Goal: Task Accomplishment & Management: Manage account settings

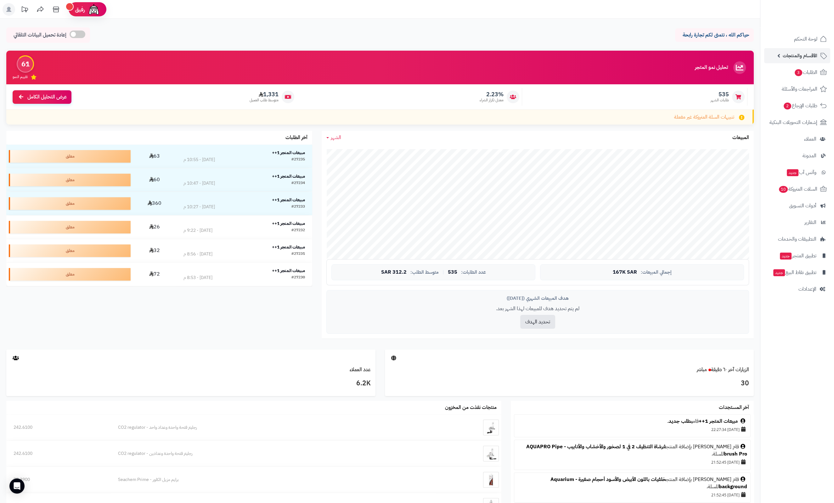
click at [791, 59] on span "الأقسام والمنتجات" at bounding box center [800, 55] width 35 height 9
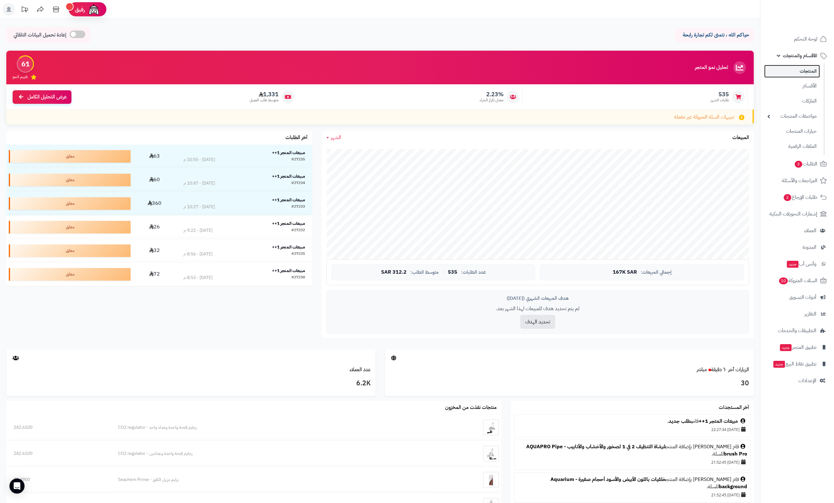
click at [801, 71] on link "المنتجات" at bounding box center [792, 71] width 56 height 13
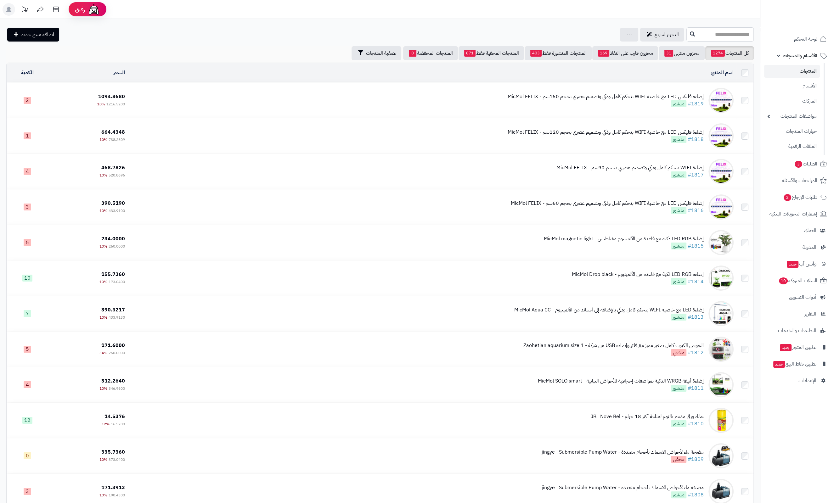
click at [708, 35] on input "text" at bounding box center [719, 34] width 67 height 14
type input "*"
type input "******"
click at [690, 32] on icon at bounding box center [692, 33] width 5 height 5
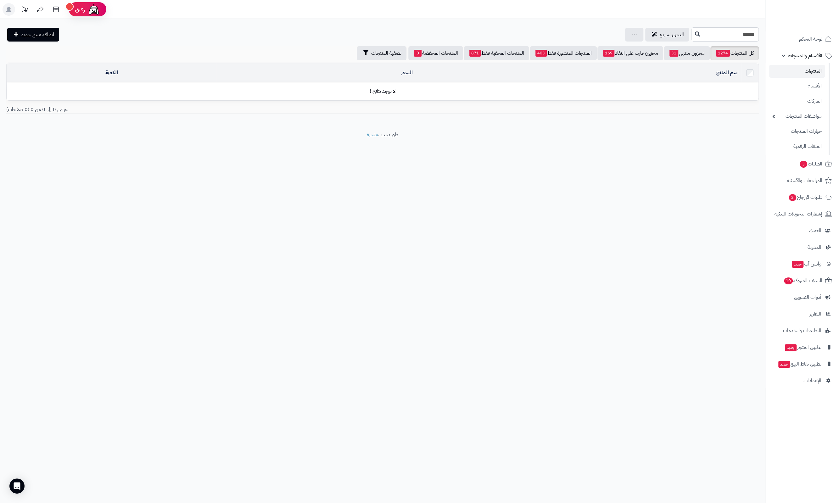
click at [702, 33] on input "******" at bounding box center [725, 34] width 67 height 14
click at [695, 35] on icon at bounding box center [697, 33] width 5 height 5
click at [697, 34] on input "******" at bounding box center [725, 34] width 67 height 14
click at [697, 35] on input "******" at bounding box center [725, 34] width 67 height 14
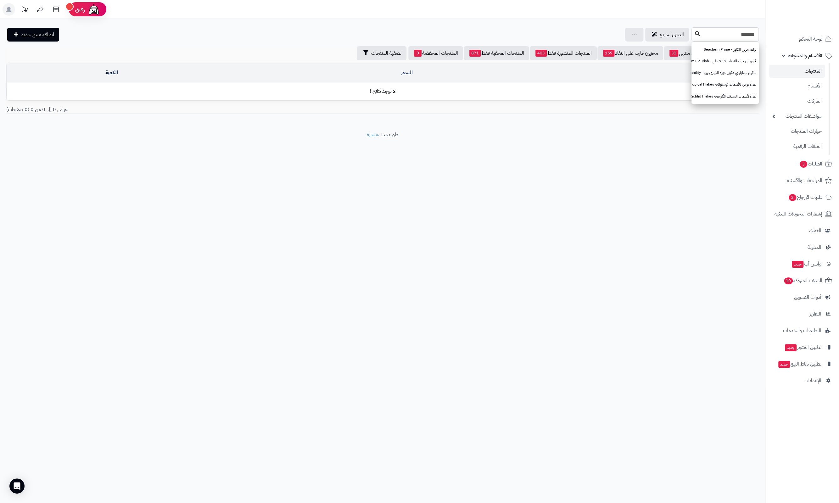
type input "*******"
click at [695, 33] on icon at bounding box center [697, 33] width 5 height 5
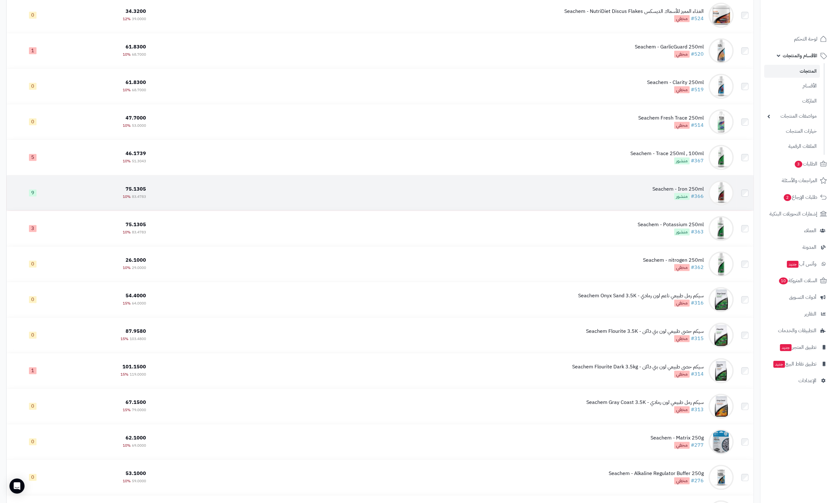
scroll to position [1468, 0]
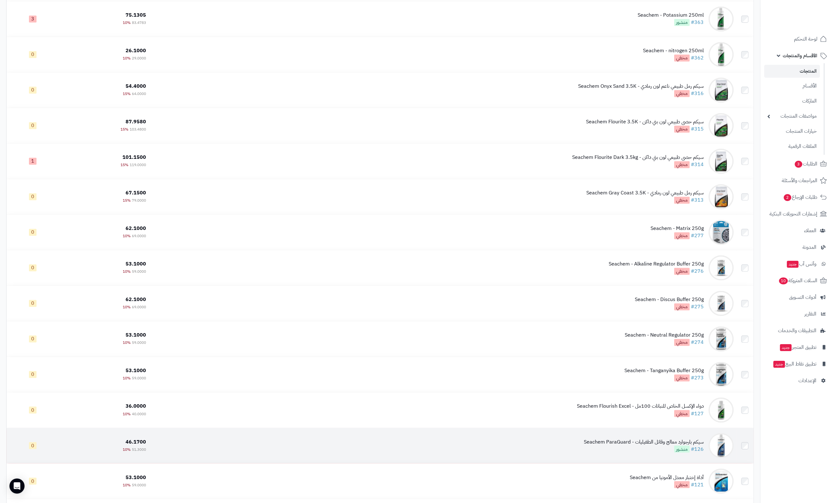
click at [654, 438] on div "سيكم بارجوارد معالج وقاتل الطفيليات - Seachem ParaGuard" at bounding box center [644, 441] width 120 height 7
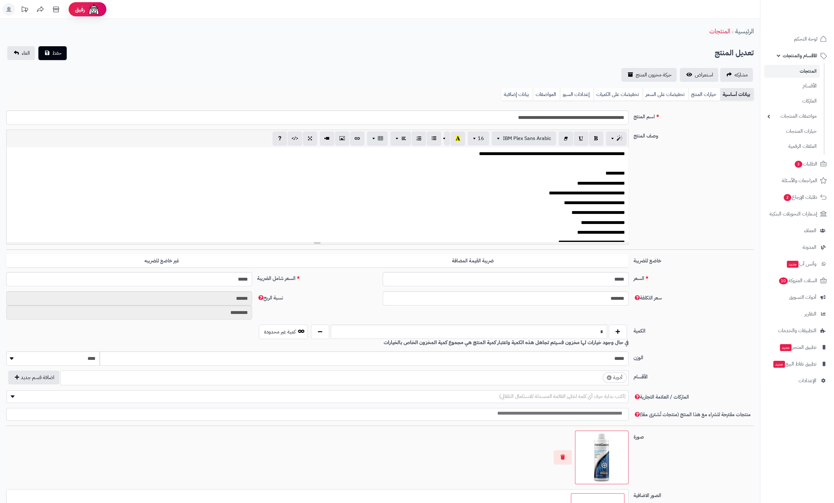
scroll to position [5, 0]
click at [702, 96] on link "خيارات المنتج" at bounding box center [704, 94] width 32 height 13
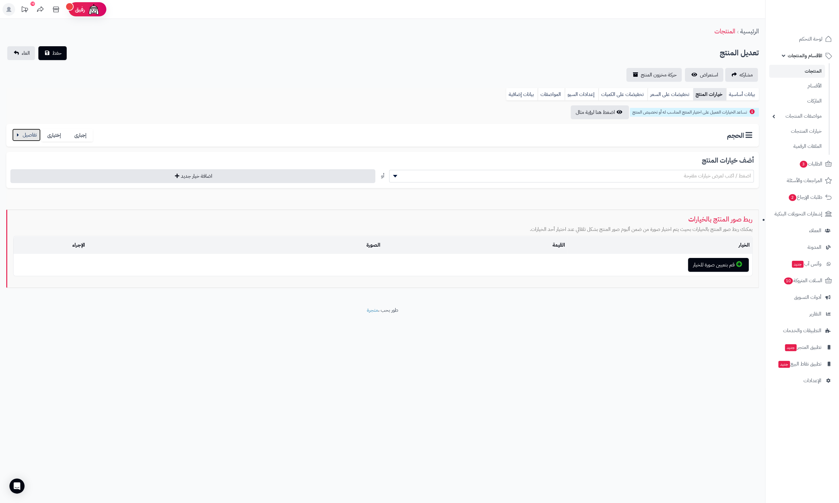
click at [17, 135] on button "button" at bounding box center [26, 135] width 28 height 13
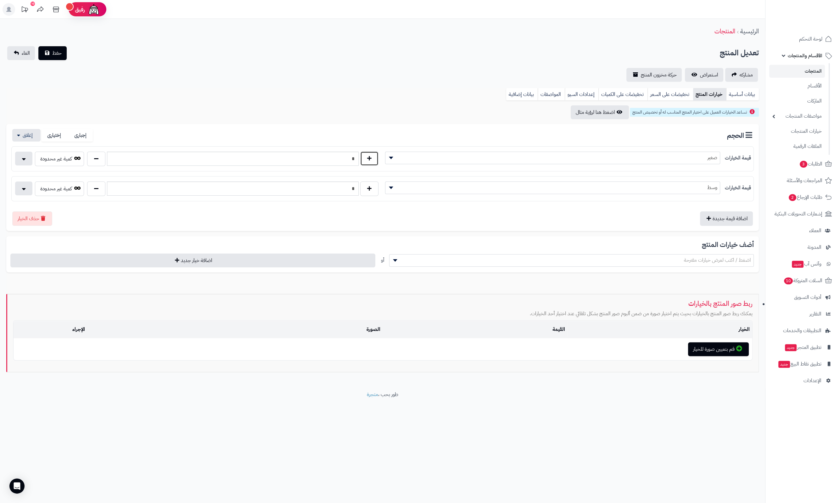
click at [369, 160] on button "button" at bounding box center [369, 158] width 18 height 14
type input "*"
click at [371, 188] on button "button" at bounding box center [369, 188] width 18 height 14
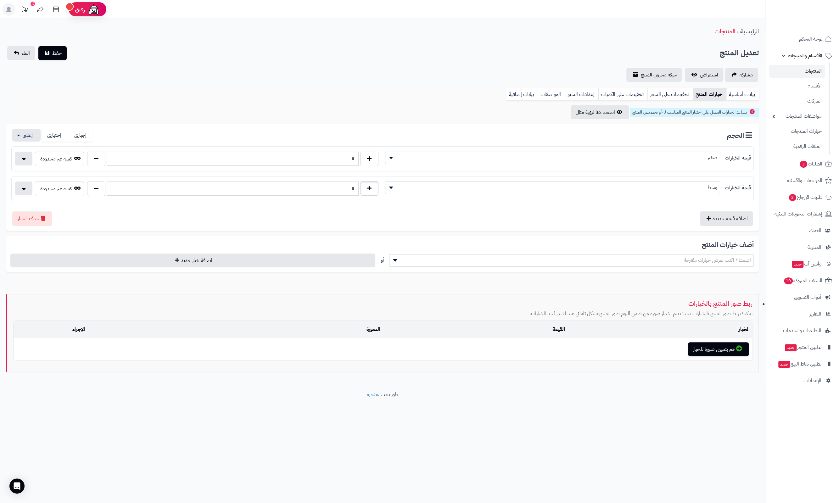
type input "*"
click at [738, 95] on link "بيانات أساسية" at bounding box center [742, 94] width 33 height 13
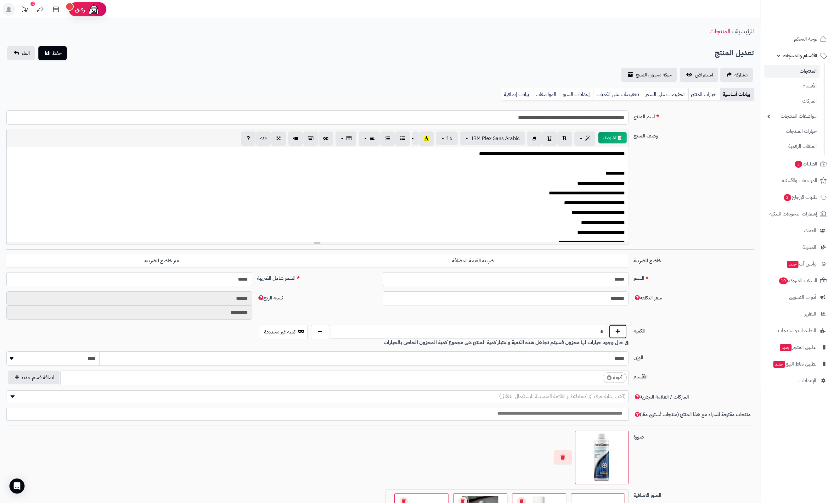
click at [613, 329] on button "button" at bounding box center [618, 331] width 18 height 14
type input "*"
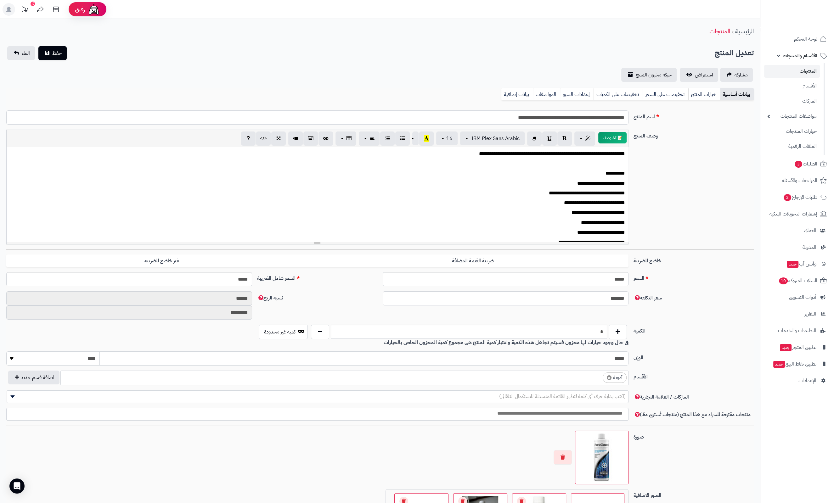
click at [676, 319] on div "سعر التكلفة ******* نسبة الربح ****** *********" at bounding box center [380, 307] width 752 height 33
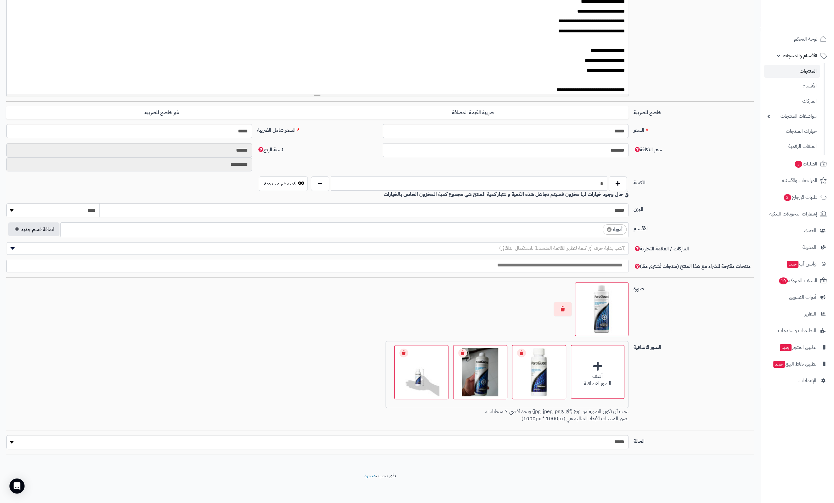
scroll to position [0, 0]
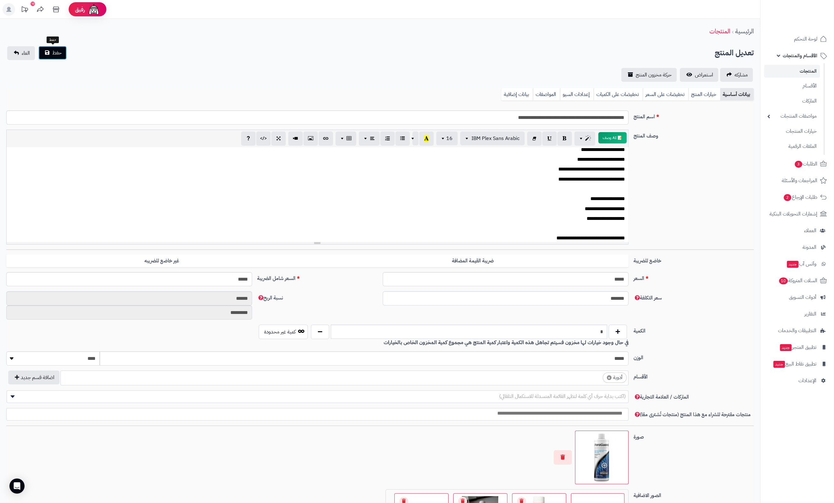
click at [58, 52] on span "حفظ" at bounding box center [56, 53] width 9 height 8
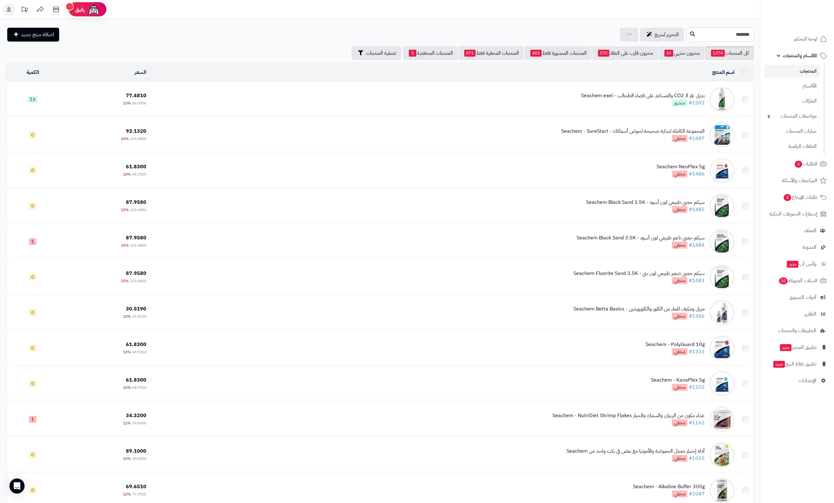
scroll to position [1468, 0]
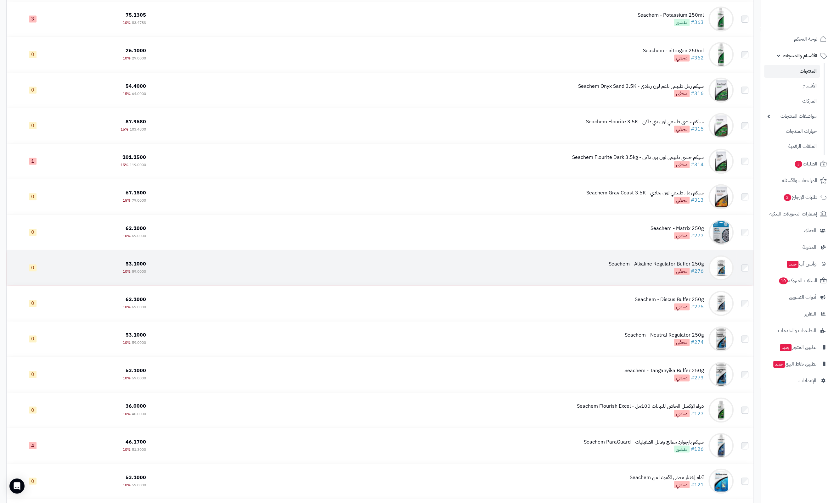
click at [639, 261] on div "Seachem - Alkaline Regulator Buffer 250g" at bounding box center [656, 264] width 95 height 7
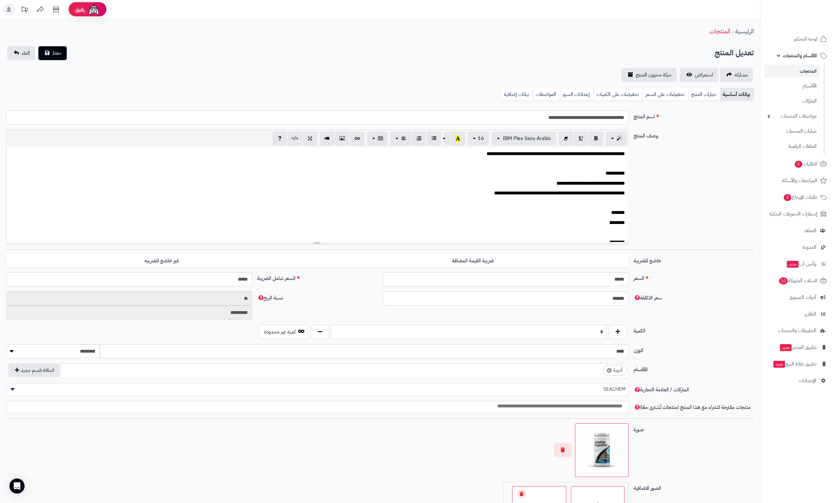
scroll to position [141, 0]
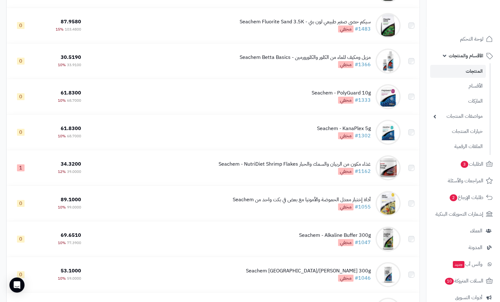
scroll to position [378, 0]
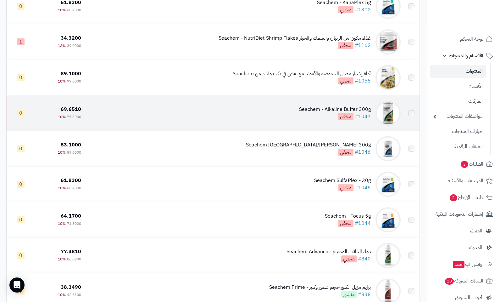
click at [330, 110] on div "Seachem - Alkaline Buffer 300g" at bounding box center [335, 109] width 72 height 7
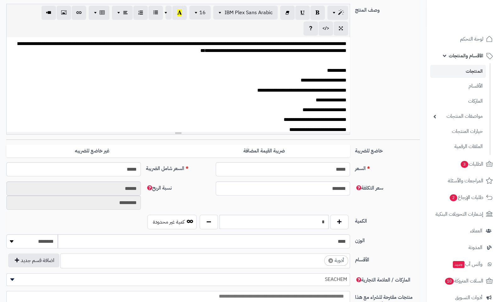
scroll to position [252, 0]
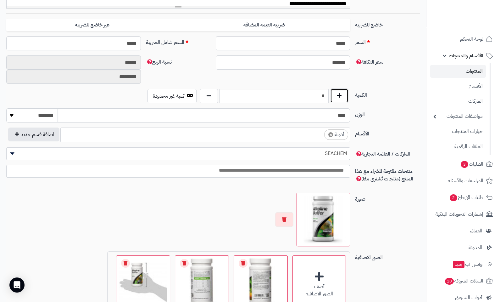
click at [336, 95] on button "button" at bounding box center [339, 95] width 18 height 14
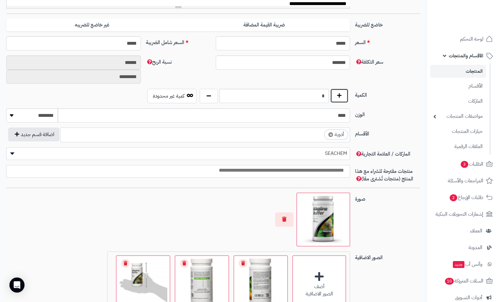
click at [336, 95] on button "button" at bounding box center [339, 95] width 18 height 14
type input "*"
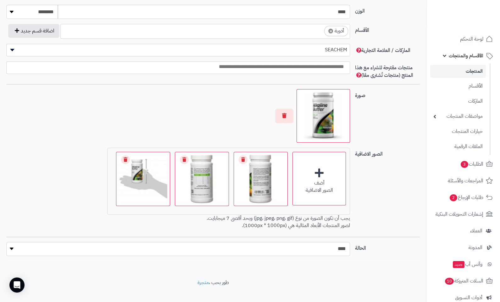
scroll to position [361, 0]
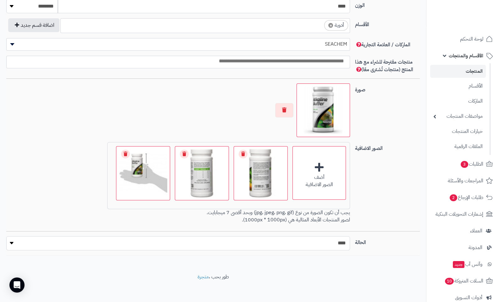
click at [343, 241] on select "***** ****" at bounding box center [178, 243] width 344 height 14
select select "*"
click at [6, 236] on select "***** ****" at bounding box center [178, 243] width 344 height 14
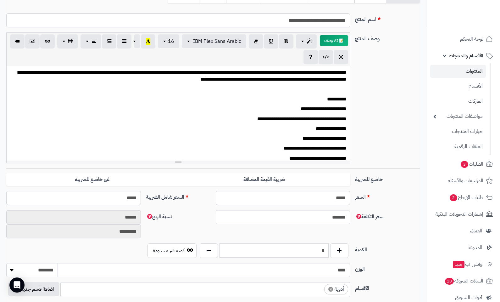
scroll to position [0, 0]
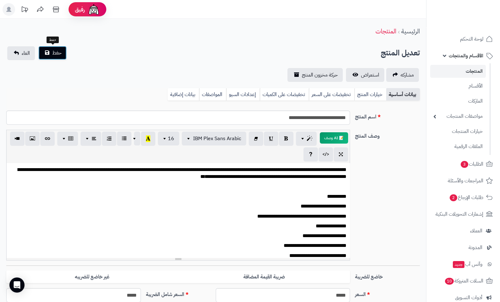
click at [49, 50] on button "حفظ" at bounding box center [52, 53] width 28 height 14
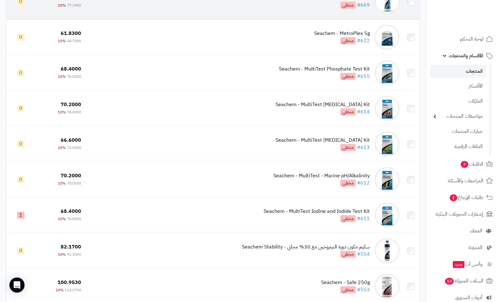
scroll to position [1007, 0]
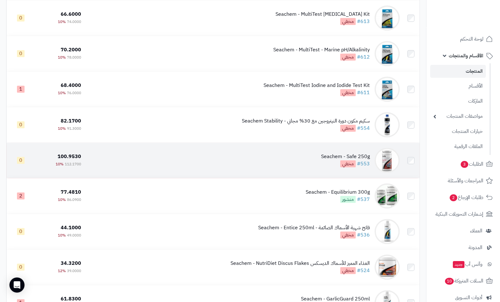
click at [351, 158] on div "Seachem - Safe 250g" at bounding box center [345, 156] width 49 height 7
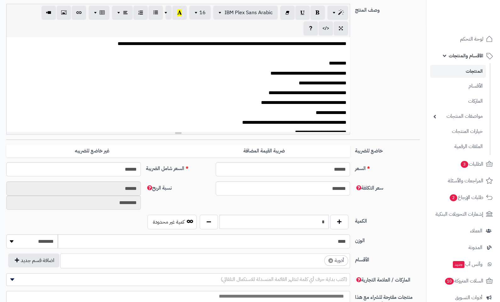
scroll to position [252, 0]
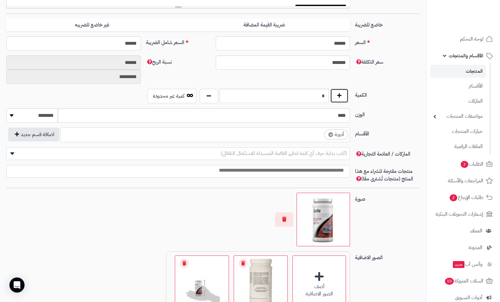
click at [345, 98] on button "button" at bounding box center [339, 95] width 18 height 14
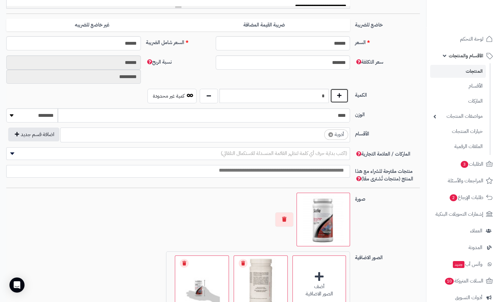
click at [345, 98] on button "button" at bounding box center [339, 95] width 18 height 14
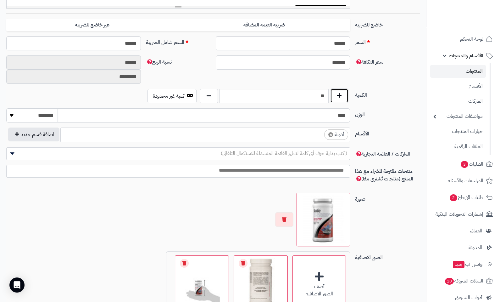
click at [340, 94] on button "button" at bounding box center [339, 95] width 18 height 14
type input "**"
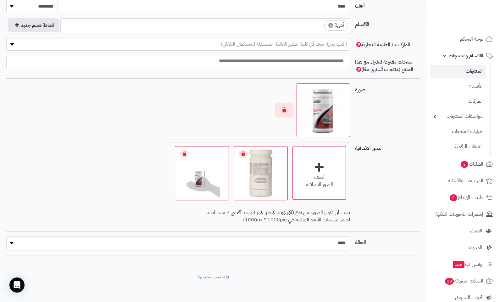
click at [335, 239] on select "***** ****" at bounding box center [178, 243] width 344 height 14
select select "*"
click at [6, 236] on select "***** ****" at bounding box center [178, 243] width 344 height 14
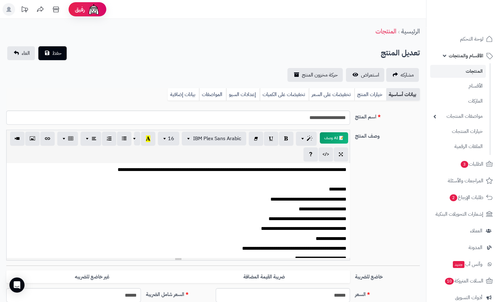
scroll to position [126, 0]
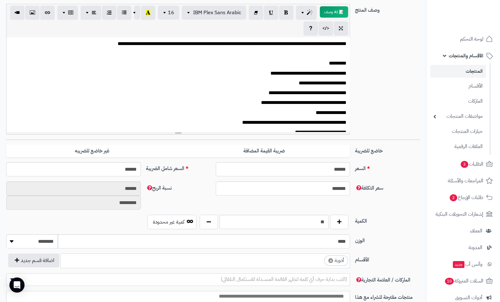
click at [340, 123] on p "**********" at bounding box center [180, 122] width 334 height 7
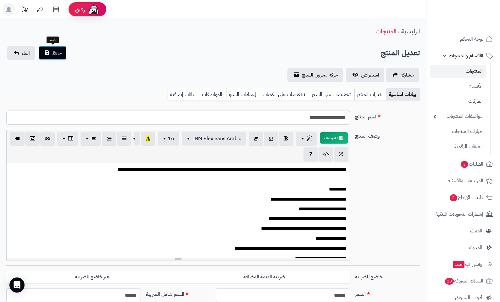
click at [47, 55] on button "حفظ" at bounding box center [52, 53] width 28 height 14
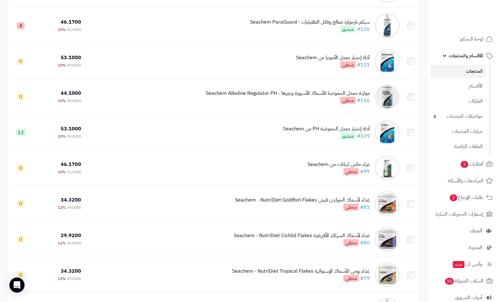
scroll to position [2014, 0]
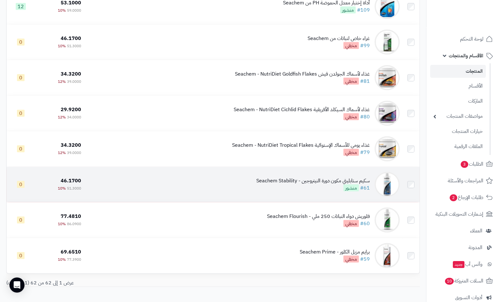
click at [318, 184] on div "سكيم ستابليتي مكون دورة النيتروجين - Seachem Stability" at bounding box center [313, 180] width 114 height 7
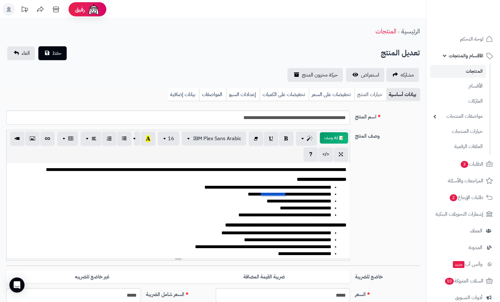
click at [366, 93] on link "خيارات المنتج" at bounding box center [371, 94] width 32 height 13
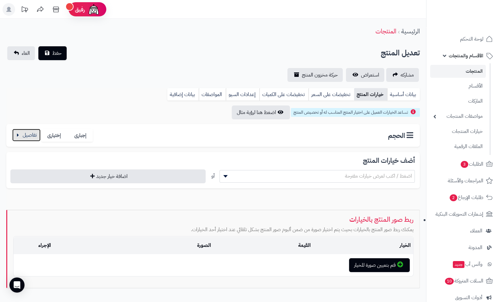
click at [24, 132] on button "button" at bounding box center [26, 135] width 28 height 13
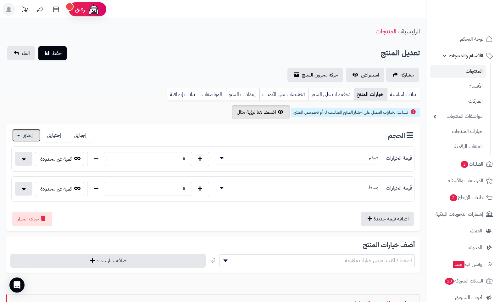
scroll to position [119, 0]
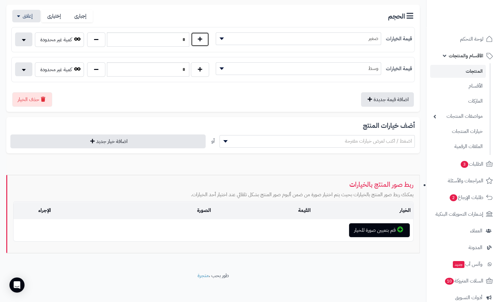
click at [200, 40] on button "button" at bounding box center [200, 39] width 18 height 14
click at [199, 40] on button "button" at bounding box center [200, 39] width 18 height 14
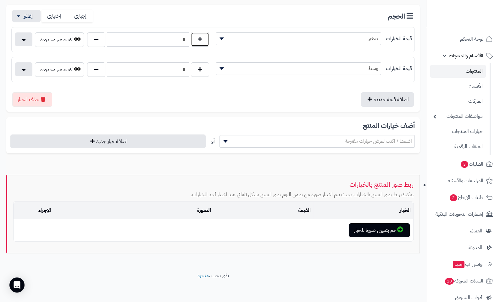
click at [199, 40] on button "button" at bounding box center [200, 39] width 18 height 14
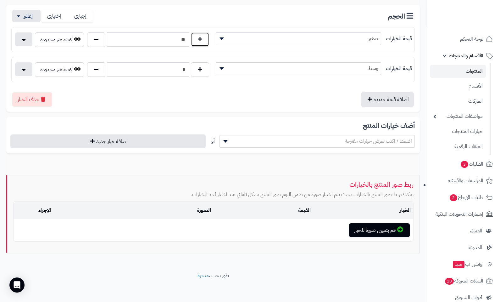
click at [199, 39] on button "button" at bounding box center [200, 39] width 18 height 14
type input "**"
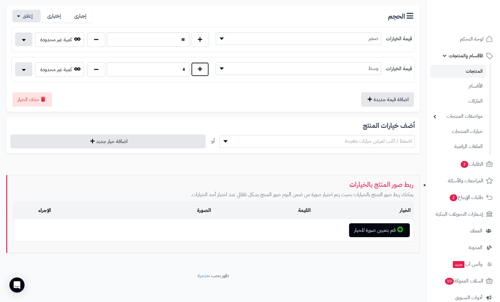
click at [203, 72] on button "button" at bounding box center [200, 69] width 18 height 14
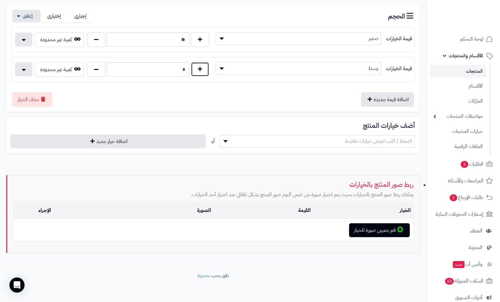
click at [203, 72] on button "button" at bounding box center [200, 69] width 18 height 14
type input "*"
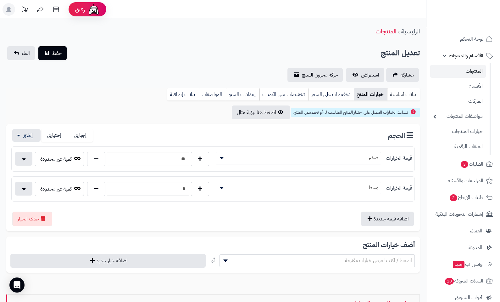
click at [399, 95] on link "بيانات أساسية" at bounding box center [403, 94] width 33 height 13
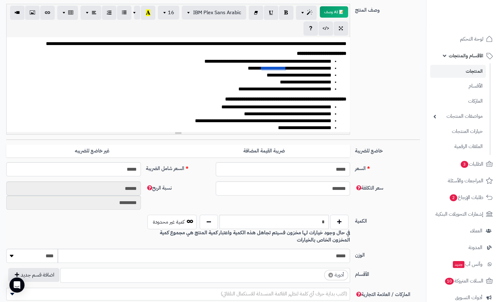
scroll to position [252, 0]
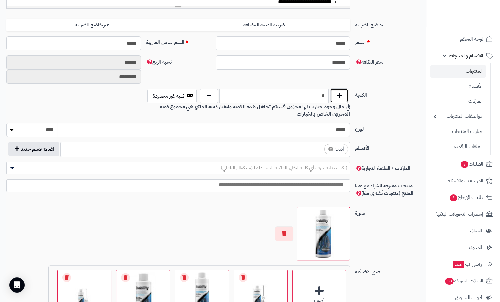
click at [339, 89] on button "button" at bounding box center [339, 95] width 18 height 14
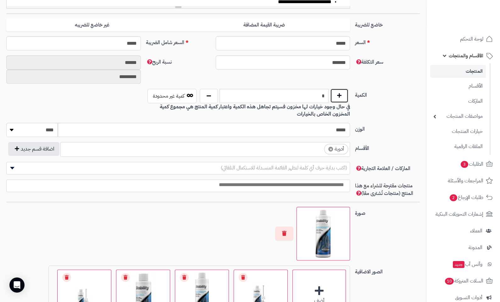
click at [339, 89] on button "button" at bounding box center [339, 95] width 18 height 14
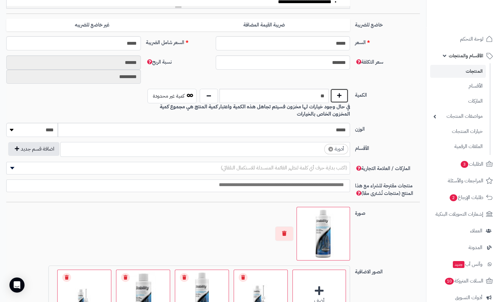
click at [339, 89] on button "button" at bounding box center [339, 95] width 18 height 14
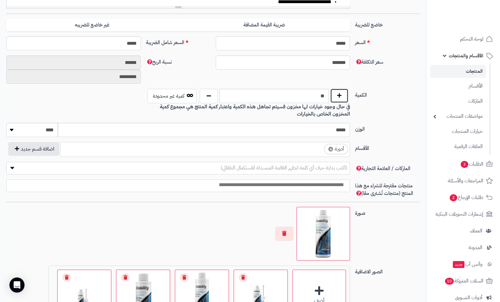
click at [339, 89] on button "button" at bounding box center [339, 95] width 18 height 14
click at [339, 88] on button "button" at bounding box center [339, 95] width 18 height 14
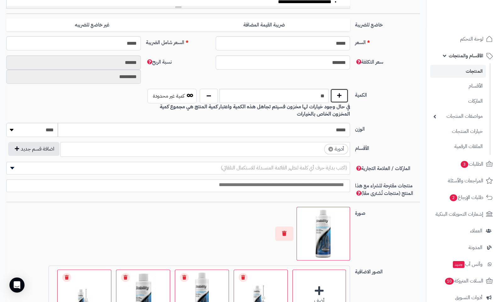
click at [339, 88] on button "button" at bounding box center [339, 95] width 18 height 14
type input "**"
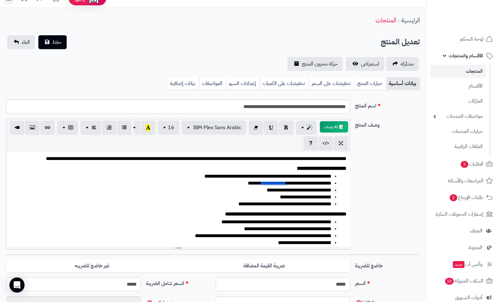
scroll to position [0, 0]
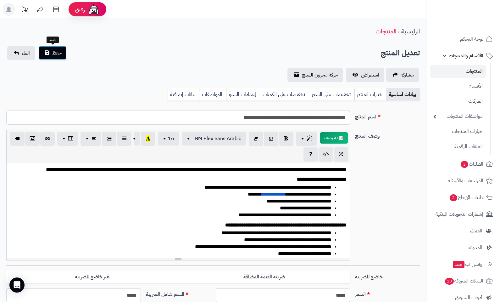
click at [56, 55] on span "حفظ" at bounding box center [56, 53] width 9 height 8
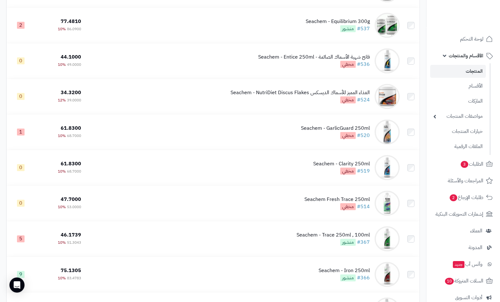
scroll to position [1052, 0]
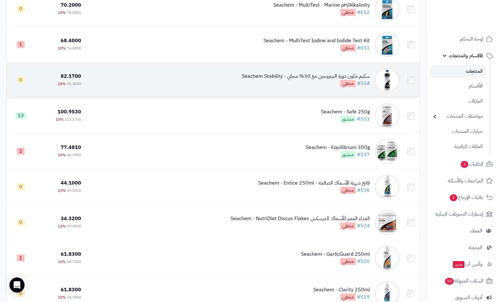
click at [310, 80] on div "سكيم مكون دورة النيتروجين مع 30% مجاني - Seachem Stability" at bounding box center [306, 76] width 128 height 7
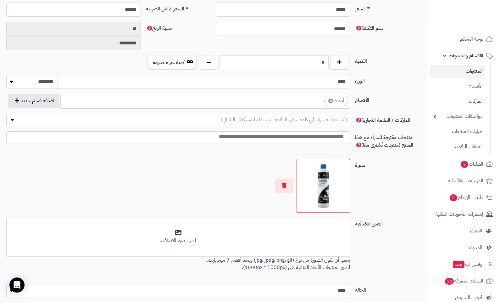
scroll to position [333, 0]
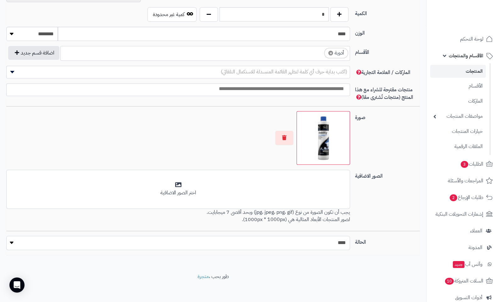
click at [339, 238] on select "***** ****" at bounding box center [178, 243] width 344 height 14
select select "*"
click at [6, 236] on select "***** ****" at bounding box center [178, 243] width 344 height 14
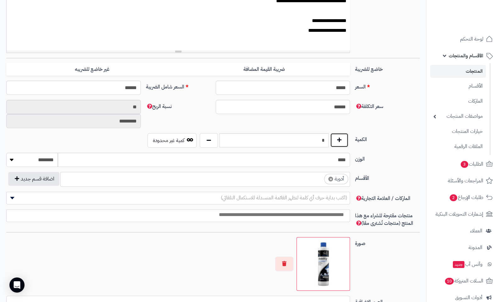
click at [336, 138] on button "button" at bounding box center [339, 140] width 18 height 14
type input "*"
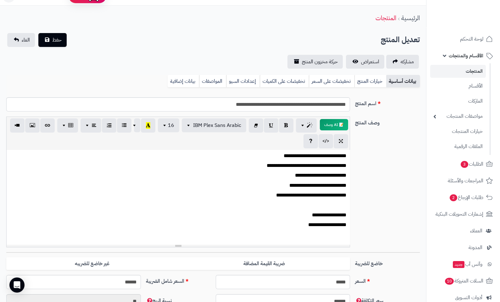
scroll to position [0, 0]
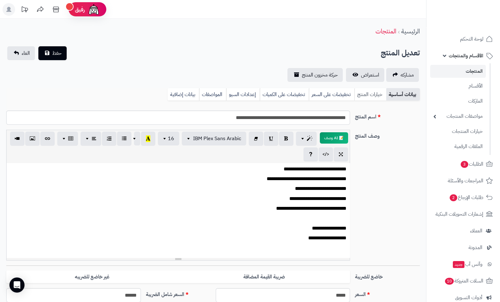
click at [374, 91] on link "خيارات المنتج" at bounding box center [371, 94] width 32 height 13
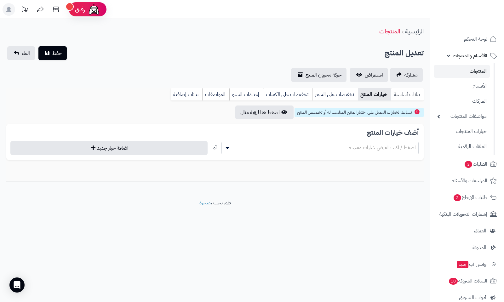
click at [399, 93] on link "بيانات أساسية" at bounding box center [407, 94] width 33 height 13
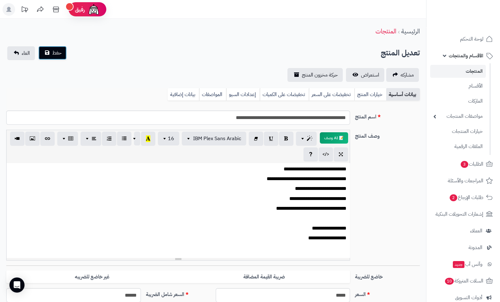
click at [52, 54] on span "حفظ" at bounding box center [56, 53] width 9 height 8
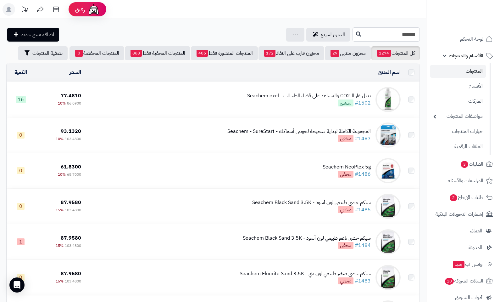
scroll to position [1052, 0]
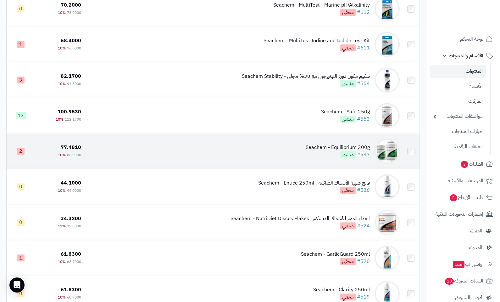
click at [337, 150] on div "Seachem - Equilibrium 300g" at bounding box center [338, 147] width 64 height 7
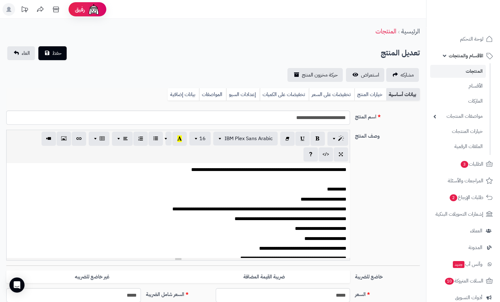
scroll to position [126, 0]
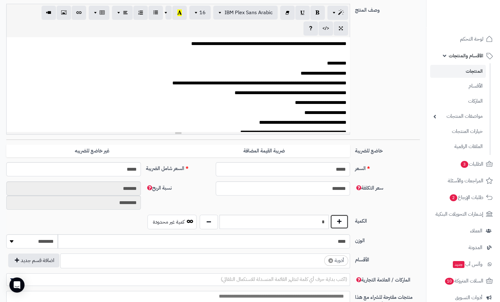
click at [340, 223] on button "button" at bounding box center [339, 221] width 18 height 14
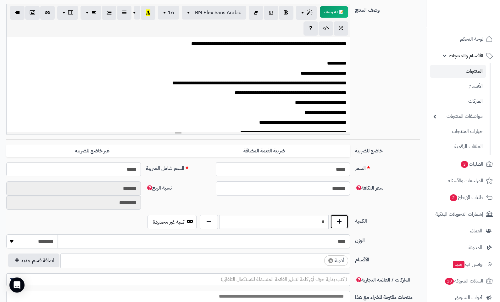
click at [341, 222] on button "button" at bounding box center [339, 221] width 18 height 14
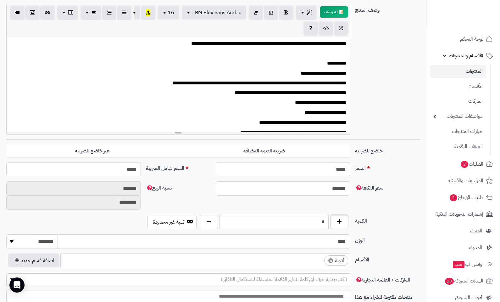
type input "*"
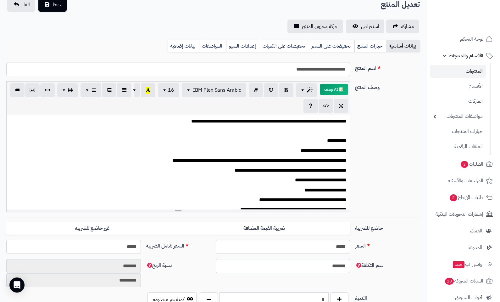
scroll to position [0, 0]
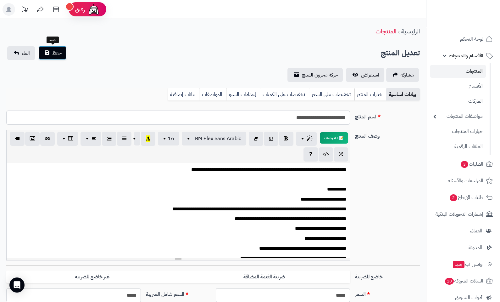
click at [64, 56] on button "حفظ" at bounding box center [52, 53] width 28 height 14
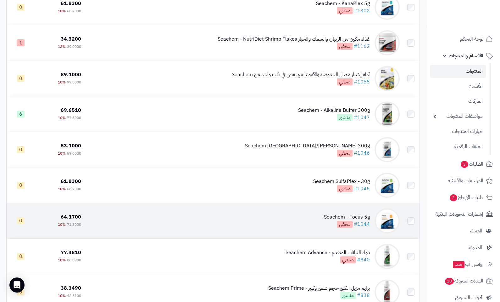
scroll to position [504, 0]
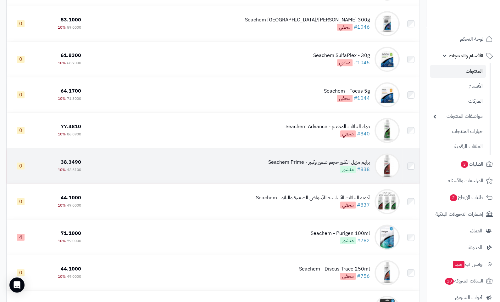
click at [318, 165] on div "برايم مزيل الكلور حجم صغير وكبير - Seachem Prime" at bounding box center [319, 162] width 102 height 7
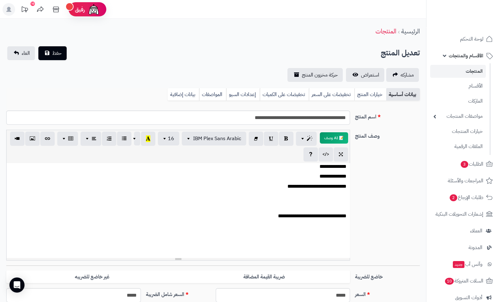
scroll to position [105, 0]
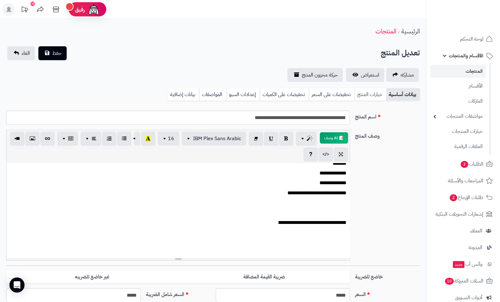
click at [373, 92] on link "خيارات المنتج" at bounding box center [371, 94] width 32 height 13
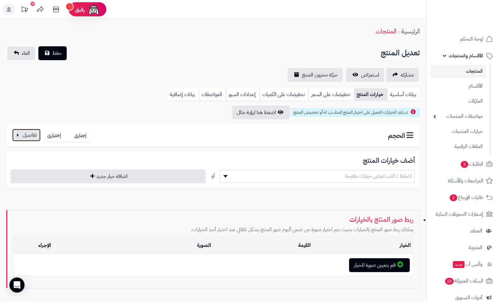
click at [27, 135] on button "button" at bounding box center [26, 135] width 28 height 13
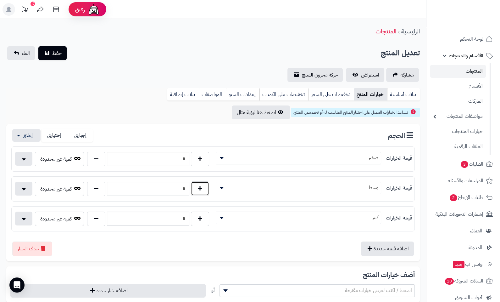
click at [204, 189] on button "button" at bounding box center [200, 188] width 18 height 14
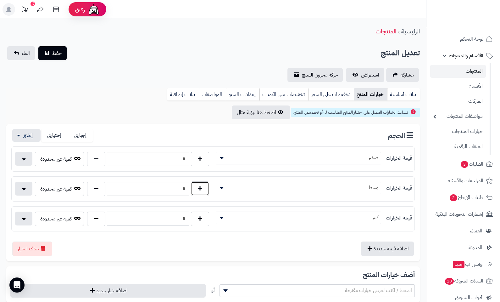
click at [204, 189] on button "button" at bounding box center [200, 188] width 18 height 14
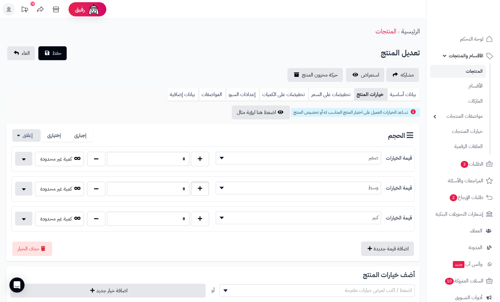
type input "**"
click at [203, 160] on button "button" at bounding box center [200, 158] width 18 height 14
click at [203, 159] on button "button" at bounding box center [200, 158] width 18 height 14
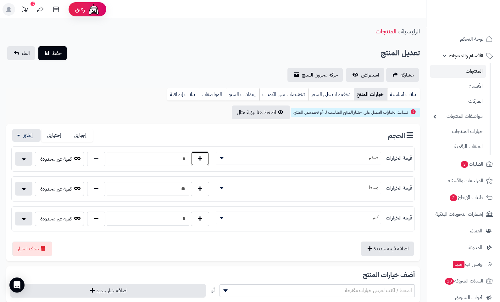
click at [203, 159] on button "button" at bounding box center [200, 158] width 18 height 14
click at [202, 159] on button "button" at bounding box center [200, 158] width 18 height 14
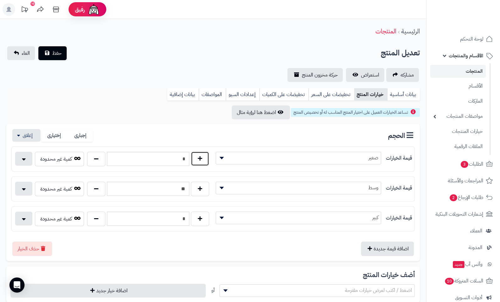
click at [202, 159] on button "button" at bounding box center [200, 158] width 18 height 14
type input "**"
click at [404, 93] on link "بيانات أساسية" at bounding box center [403, 94] width 33 height 13
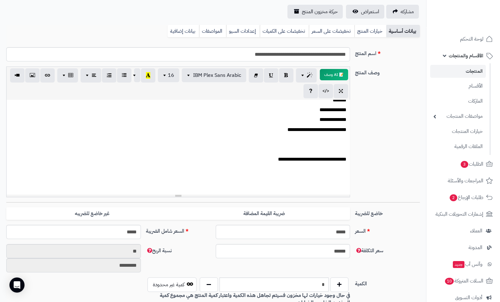
scroll to position [126, 0]
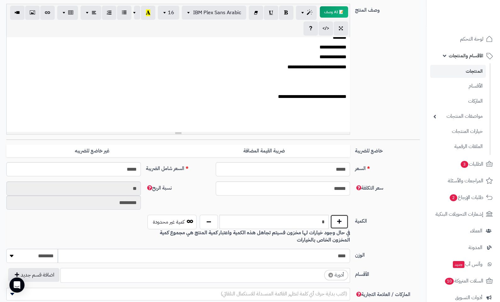
click at [339, 220] on button "button" at bounding box center [339, 221] width 18 height 14
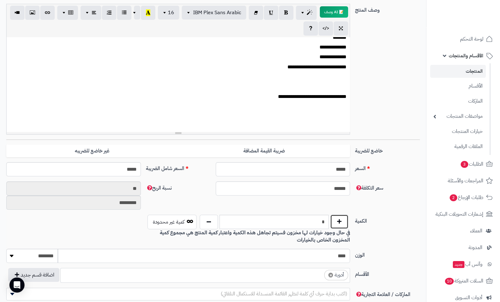
click at [339, 220] on button "button" at bounding box center [339, 221] width 18 height 14
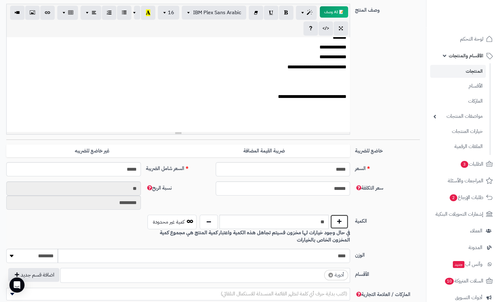
click at [339, 220] on button "button" at bounding box center [339, 221] width 18 height 14
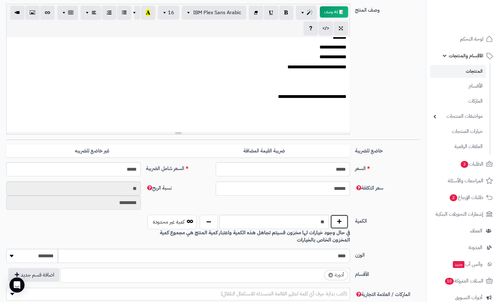
click at [339, 220] on button "button" at bounding box center [339, 221] width 18 height 14
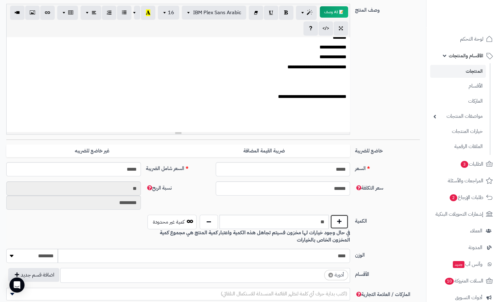
click at [339, 220] on button "button" at bounding box center [339, 221] width 18 height 14
type input "**"
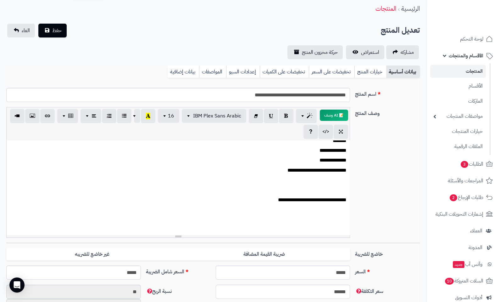
scroll to position [0, 0]
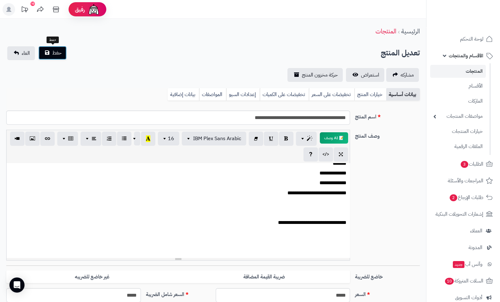
click at [52, 52] on span "حفظ" at bounding box center [56, 53] width 9 height 8
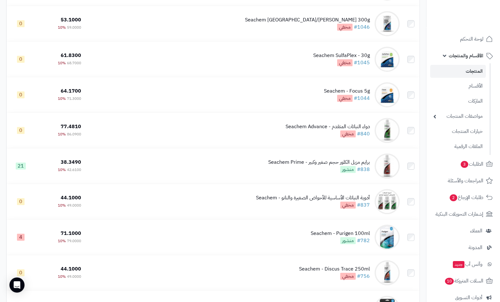
scroll to position [629, 0]
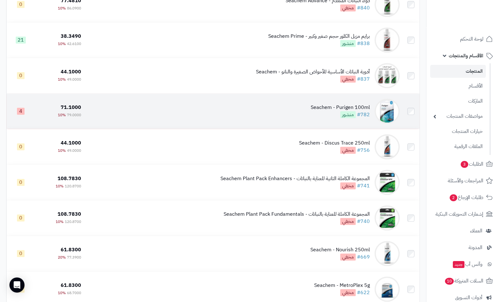
click at [356, 108] on div "Seachem - Purigen 100ml" at bounding box center [340, 107] width 59 height 7
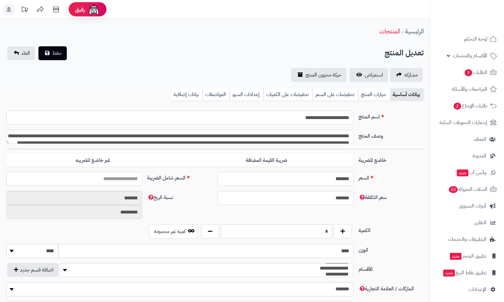
type input "*****"
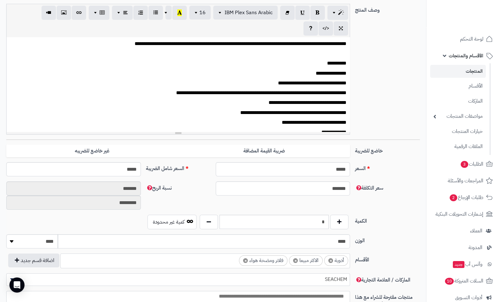
scroll to position [252, 0]
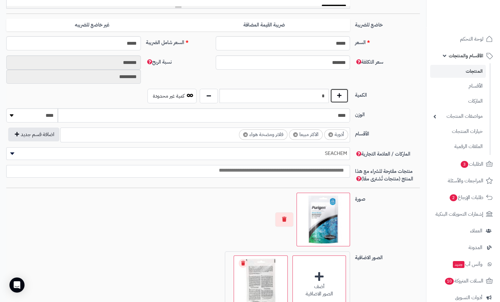
click at [339, 96] on button "button" at bounding box center [339, 95] width 18 height 14
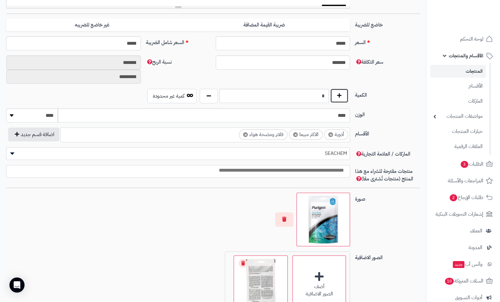
click at [339, 96] on button "button" at bounding box center [339, 95] width 18 height 14
type input "**"
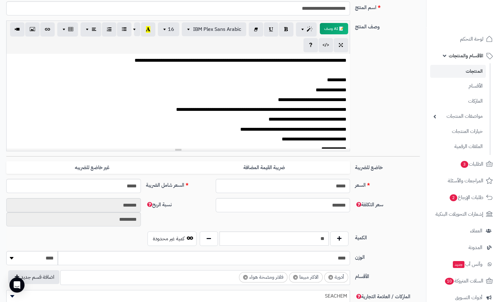
scroll to position [0, 0]
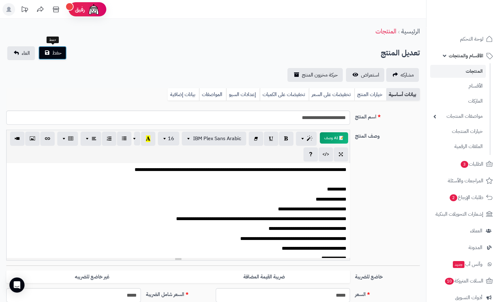
click at [57, 53] on span "حفظ" at bounding box center [56, 53] width 9 height 8
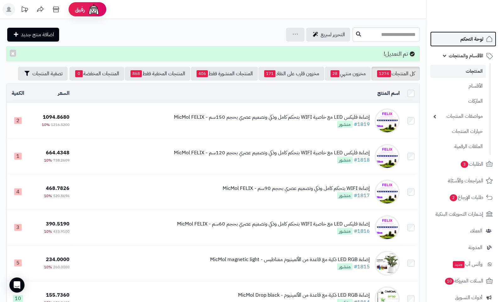
click at [470, 41] on span "لوحة التحكم" at bounding box center [472, 39] width 23 height 9
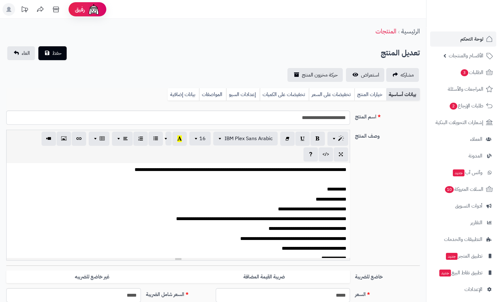
scroll to position [8, 0]
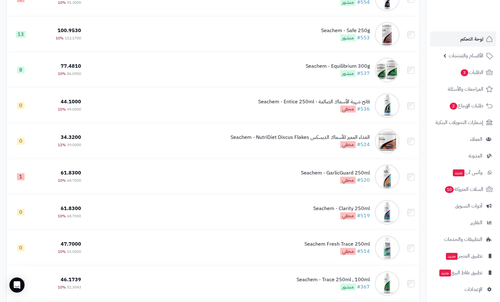
scroll to position [1259, 0]
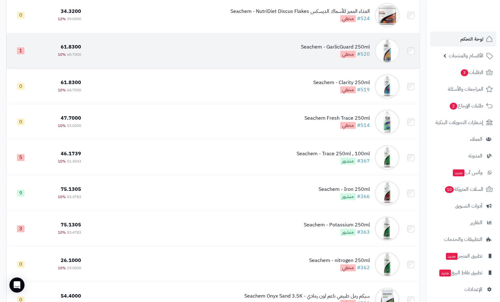
click at [353, 51] on div "Seachem - GarlicGuard 250ml" at bounding box center [335, 46] width 69 height 7
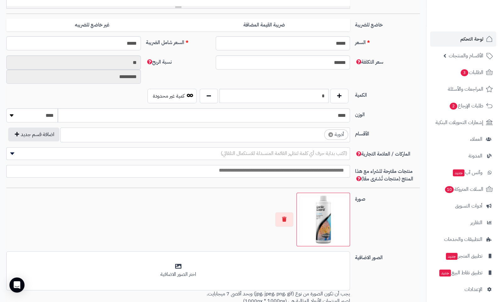
scroll to position [333, 0]
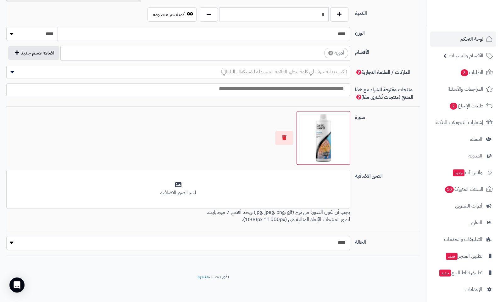
click at [334, 242] on select "***** ****" at bounding box center [178, 243] width 344 height 14
select select "*"
click at [6, 236] on select "***** ****" at bounding box center [178, 243] width 344 height 14
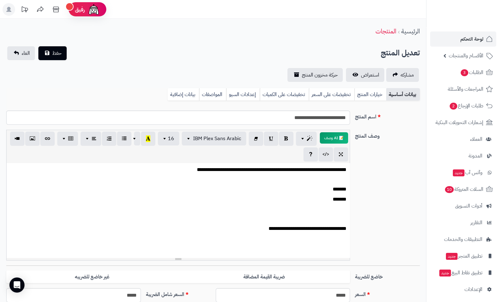
scroll to position [126, 0]
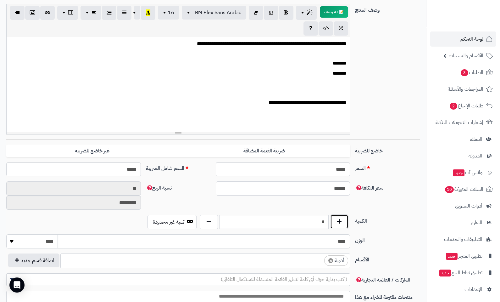
click at [337, 221] on button "button" at bounding box center [339, 221] width 18 height 14
type input "*"
click at [123, 166] on input "*****" at bounding box center [73, 169] width 135 height 14
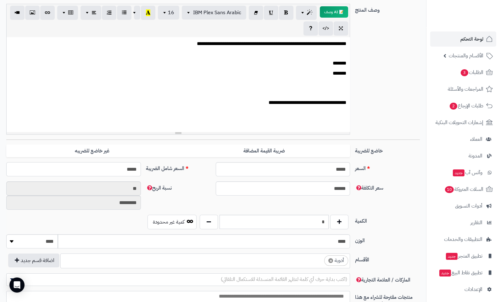
type input "*****"
type input "**********"
type input "*****"
click at [211, 176] on div "**********" at bounding box center [213, 171] width 419 height 19
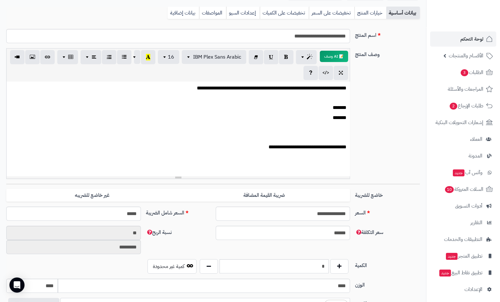
scroll to position [0, 0]
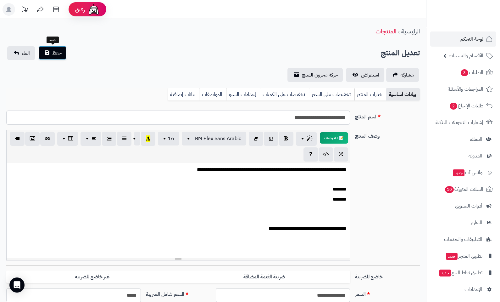
click at [59, 53] on span "حفظ" at bounding box center [56, 53] width 9 height 8
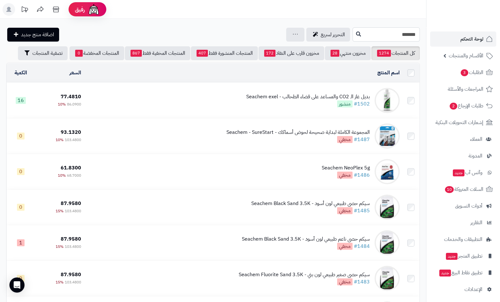
click at [398, 34] on input "*******" at bounding box center [386, 34] width 67 height 14
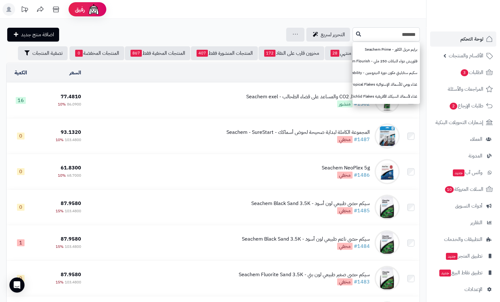
type input "*"
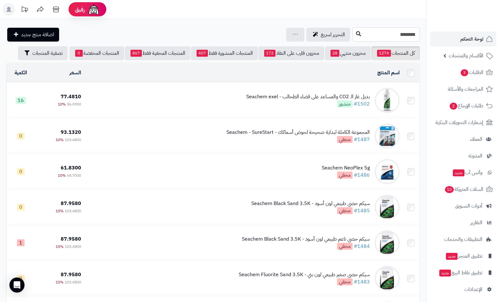
type input "********"
click at [354, 31] on button at bounding box center [358, 34] width 9 height 12
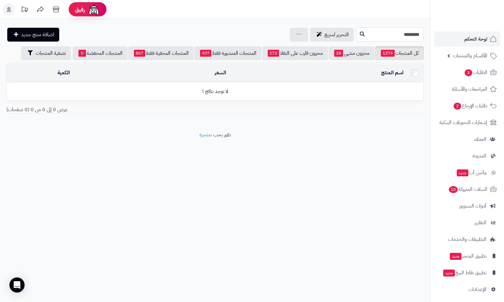
click at [411, 35] on input "********" at bounding box center [389, 34] width 67 height 14
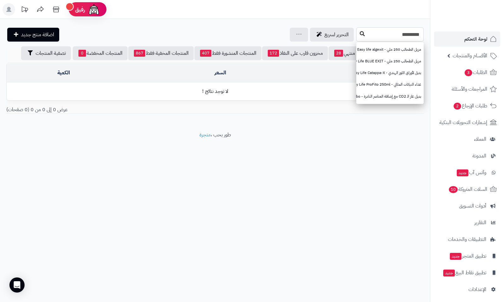
type input "*********"
click at [359, 32] on icon at bounding box center [361, 33] width 5 height 5
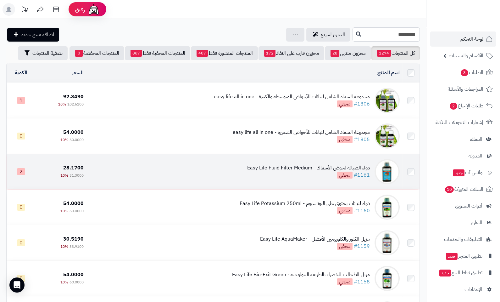
click at [314, 167] on div "دواء الصيانة لحوض الأسماك - Easy Life Fluid Filter Medium" at bounding box center [308, 167] width 123 height 7
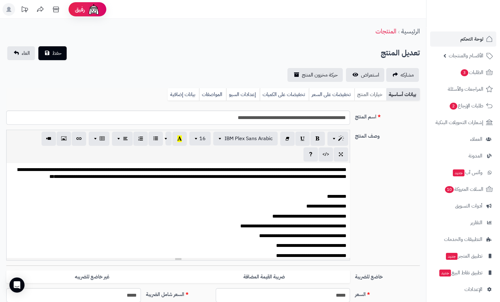
scroll to position [4, 0]
click at [375, 94] on link "خيارات المنتج" at bounding box center [371, 94] width 32 height 13
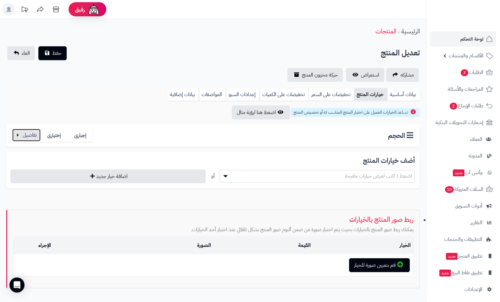
click at [38, 136] on button "button" at bounding box center [26, 135] width 28 height 13
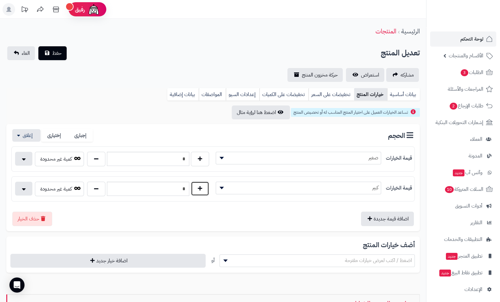
click at [197, 189] on button "button" at bounding box center [200, 188] width 18 height 14
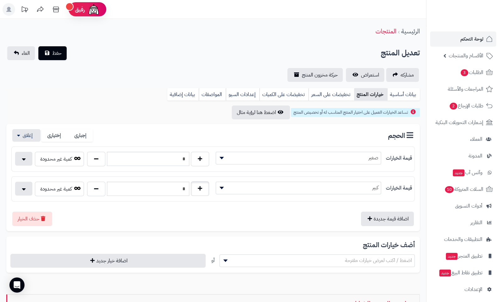
type input "*"
click at [197, 160] on button "button" at bounding box center [200, 158] width 18 height 14
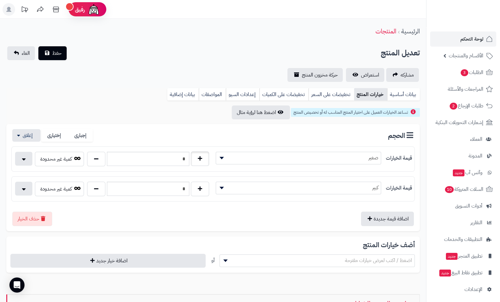
type input "*"
click at [408, 91] on link "بيانات أساسية" at bounding box center [403, 94] width 33 height 13
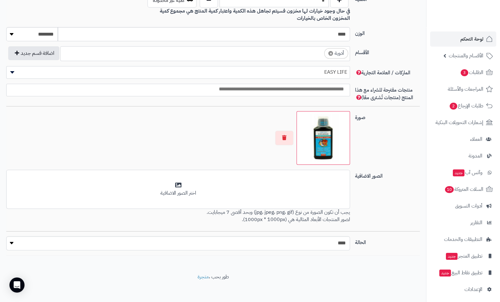
scroll to position [222, 0]
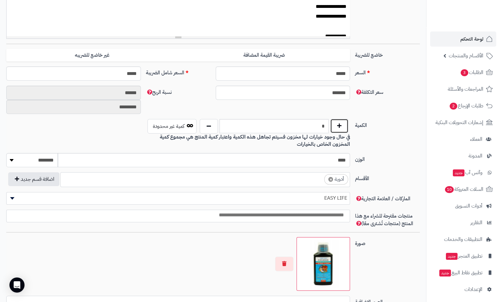
click at [337, 122] on button "button" at bounding box center [339, 126] width 18 height 14
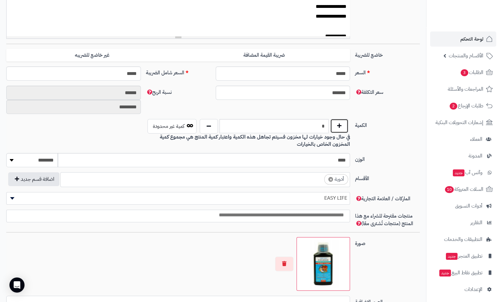
click at [337, 122] on button "button" at bounding box center [339, 126] width 18 height 14
type input "**"
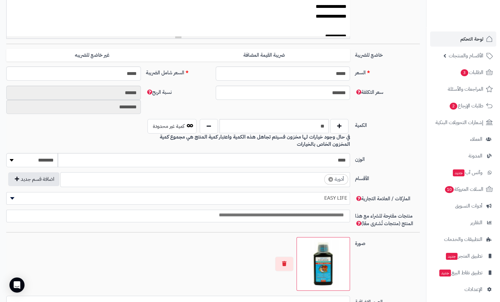
scroll to position [347, 0]
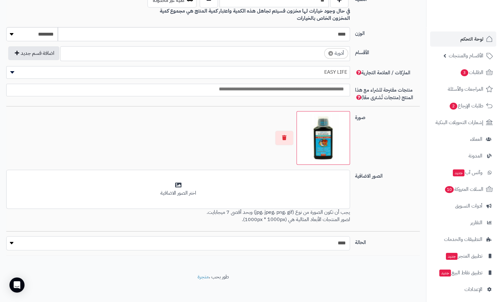
click at [344, 238] on select "***** ****" at bounding box center [178, 243] width 344 height 14
select select "*"
click at [6, 236] on select "***** ****" at bounding box center [178, 243] width 344 height 14
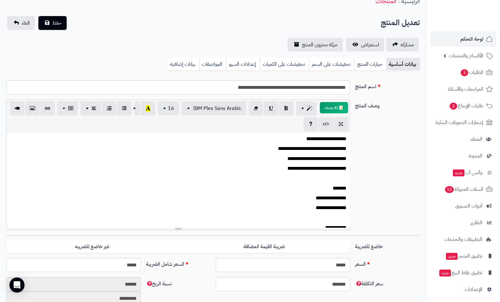
scroll to position [0, 0]
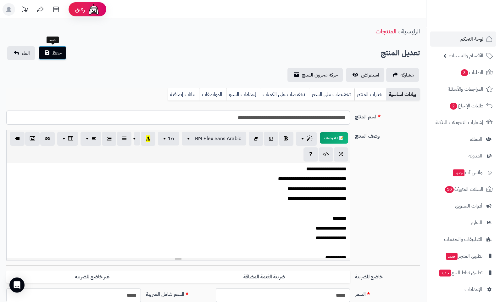
click at [63, 54] on button "حفظ" at bounding box center [52, 53] width 28 height 14
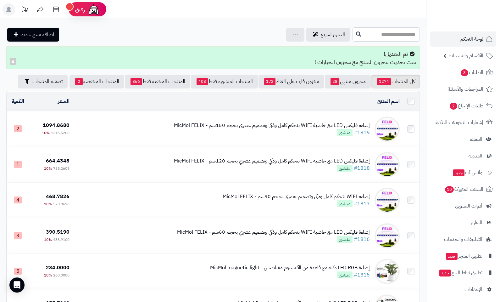
click at [394, 37] on input "text" at bounding box center [386, 34] width 67 height 14
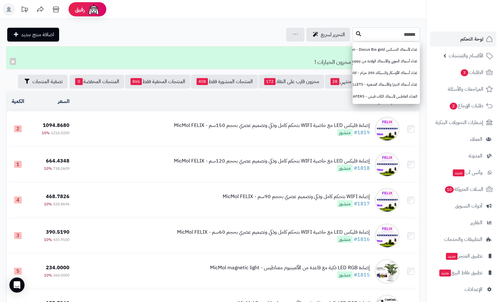
type input "******"
click at [356, 34] on icon at bounding box center [358, 33] width 5 height 5
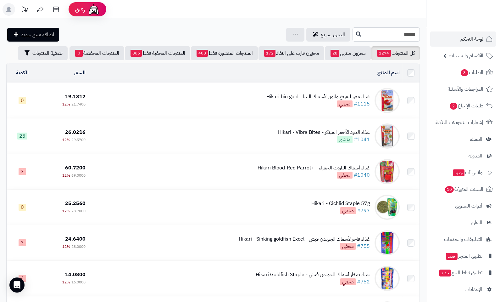
click at [326, 96] on div "غذاء معزز لتفريخ وللون لأسماك البيتا - Hikari bio gold" at bounding box center [319, 96] width 104 height 7
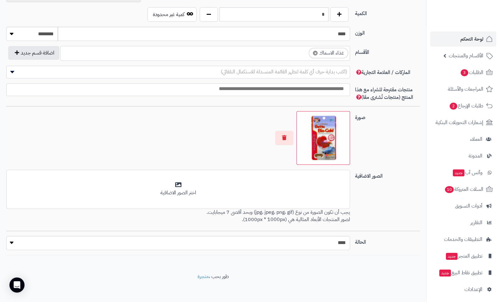
scroll to position [207, 0]
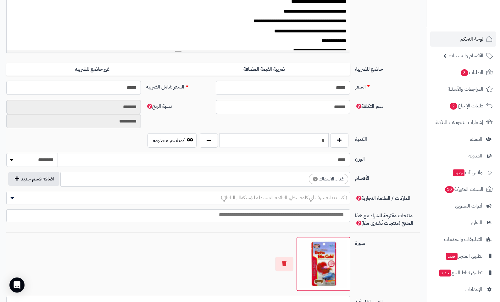
click at [326, 138] on input "*" at bounding box center [274, 140] width 109 height 14
type input "**"
click at [400, 138] on label "الكمية" at bounding box center [388, 138] width 70 height 10
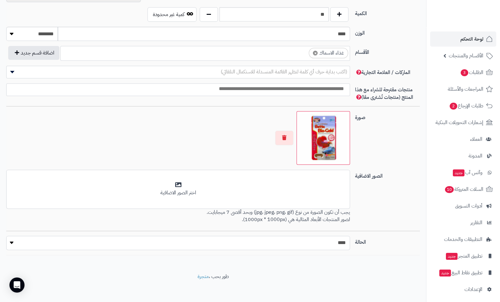
click at [339, 236] on select "***** ****" at bounding box center [178, 243] width 344 height 14
select select "*"
click at [6, 236] on select "***** ****" at bounding box center [178, 243] width 344 height 14
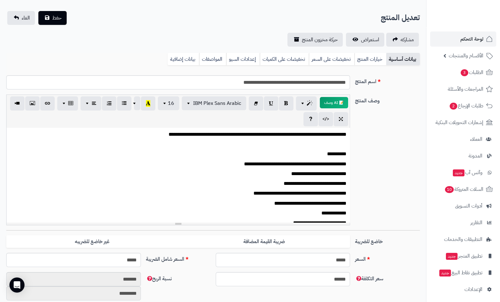
scroll to position [0, 0]
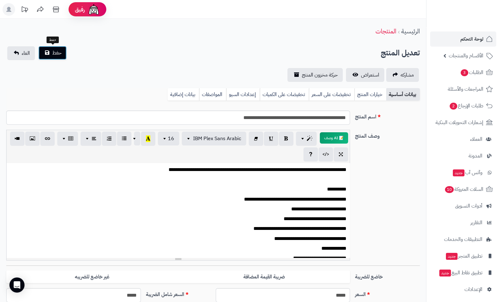
click at [59, 53] on span "حفظ" at bounding box center [56, 53] width 9 height 8
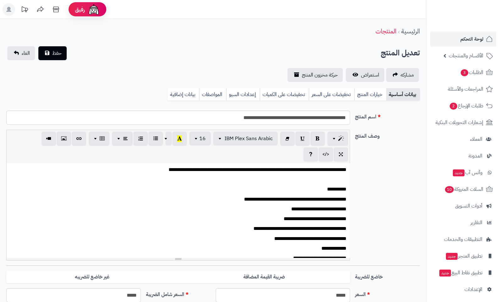
scroll to position [79, 0]
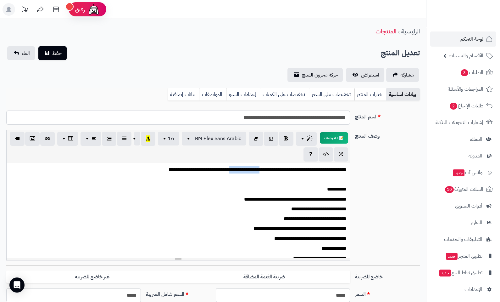
drag, startPoint x: 224, startPoint y: 169, endPoint x: 258, endPoint y: 170, distance: 34.6
click at [258, 170] on p "**********" at bounding box center [180, 169] width 334 height 7
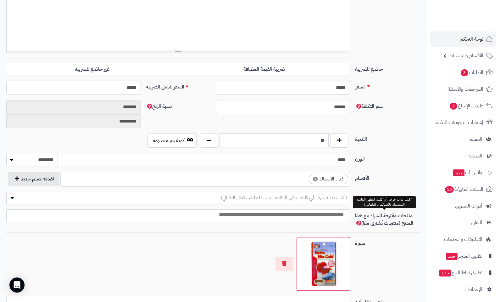
scroll to position [0, 0]
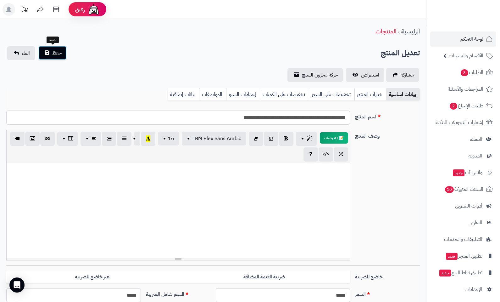
click at [47, 55] on button "حفظ" at bounding box center [52, 53] width 28 height 14
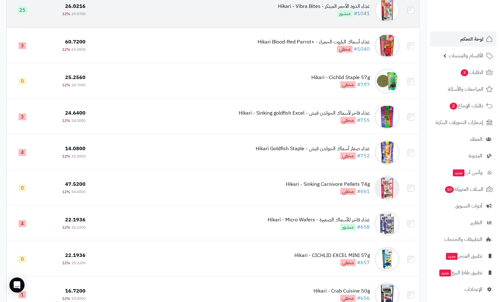
scroll to position [252, 0]
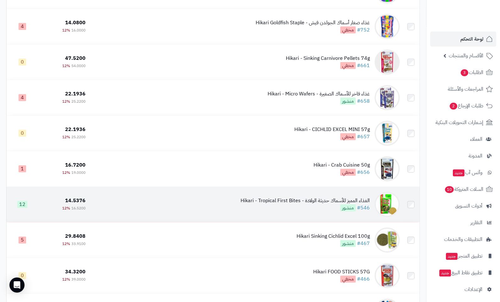
click at [284, 200] on div "الغذاء المميز للأسماك حديثة الولادة - Hikari - Tropical First Bites" at bounding box center [305, 200] width 129 height 7
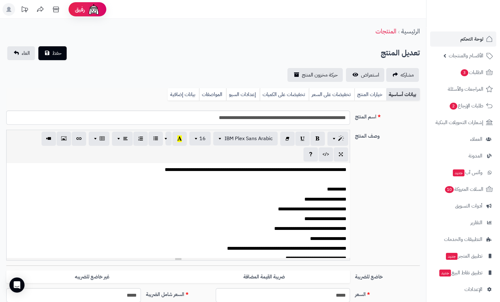
scroll to position [126, 0]
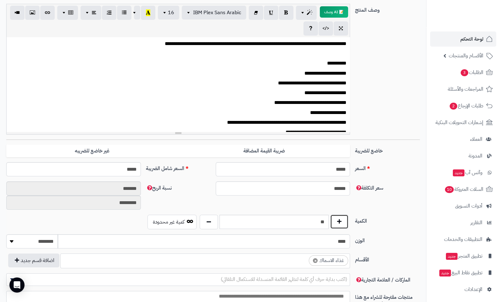
click at [347, 219] on button "button" at bounding box center [339, 221] width 18 height 14
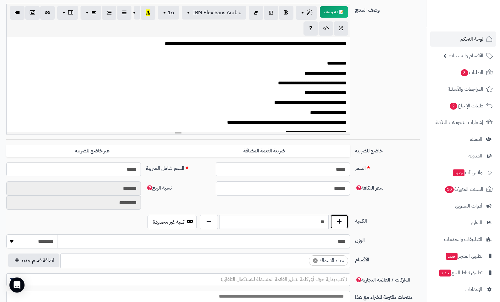
click at [347, 219] on button "button" at bounding box center [339, 221] width 18 height 14
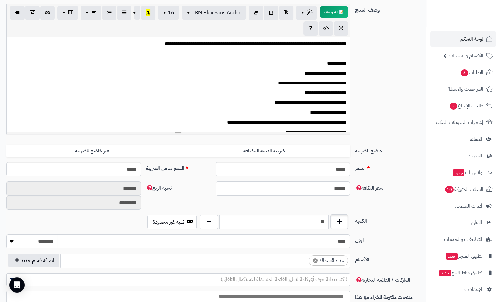
type input "**"
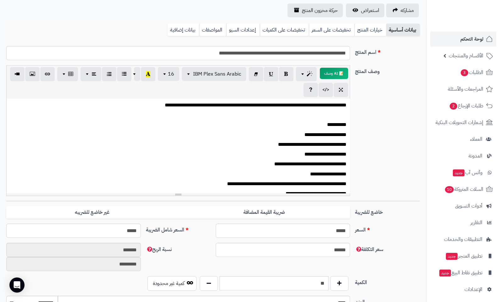
scroll to position [0, 0]
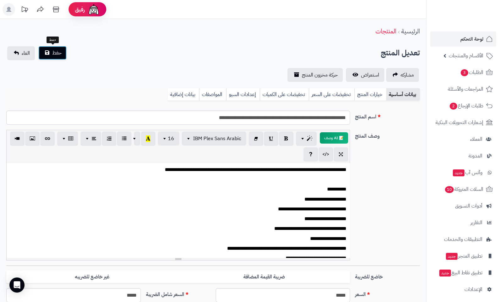
click at [42, 55] on button "حفظ" at bounding box center [52, 53] width 28 height 14
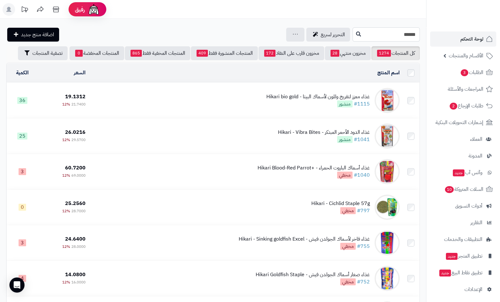
click at [399, 30] on input "******" at bounding box center [386, 34] width 67 height 14
click at [399, 31] on input "******" at bounding box center [386, 34] width 67 height 14
type input "*"
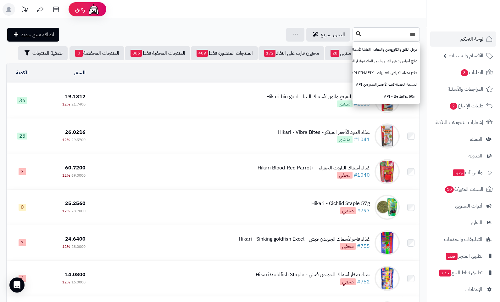
type input "***"
click at [356, 35] on icon at bounding box center [358, 33] width 5 height 5
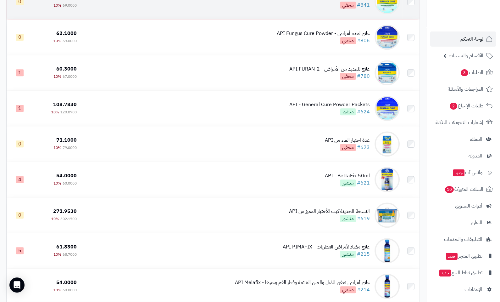
scroll to position [986, 0]
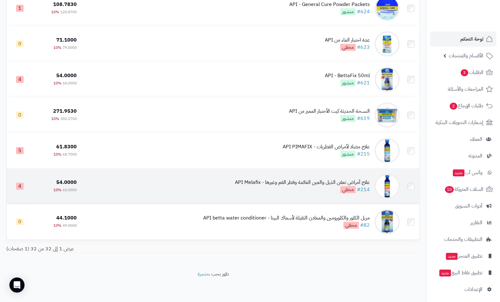
click at [301, 181] on div "علاج أمراض تعفن الذيل والعين الغائمة وفطر الفم وغيرها - API Melafix" at bounding box center [302, 182] width 135 height 7
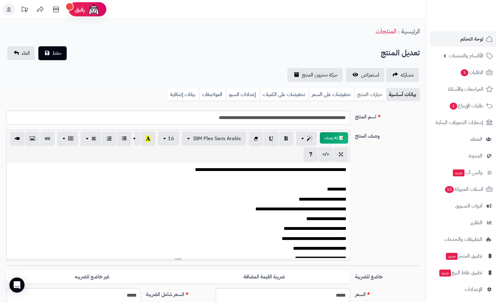
click at [377, 93] on link "خيارات المنتج" at bounding box center [371, 94] width 32 height 13
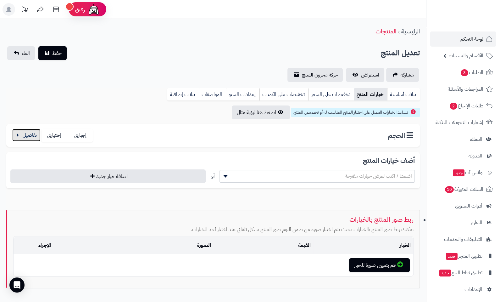
click at [27, 132] on button "button" at bounding box center [26, 135] width 28 height 13
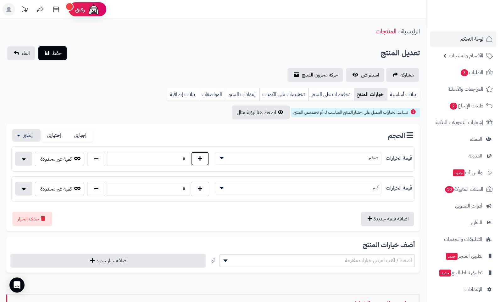
click at [202, 160] on button "button" at bounding box center [200, 158] width 18 height 14
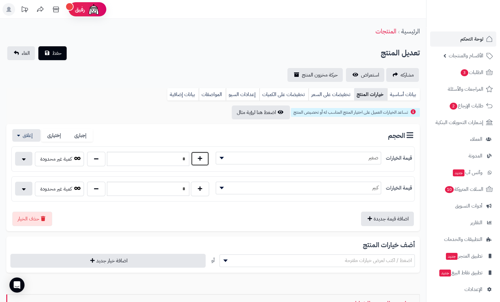
click at [202, 160] on button "button" at bounding box center [200, 158] width 18 height 14
click at [98, 159] on button "button" at bounding box center [96, 158] width 18 height 14
type input "*"
click at [414, 95] on link "بيانات أساسية" at bounding box center [403, 94] width 33 height 13
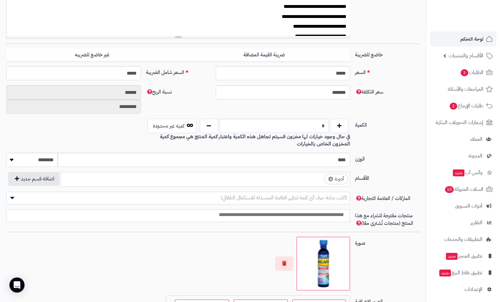
scroll to position [252, 0]
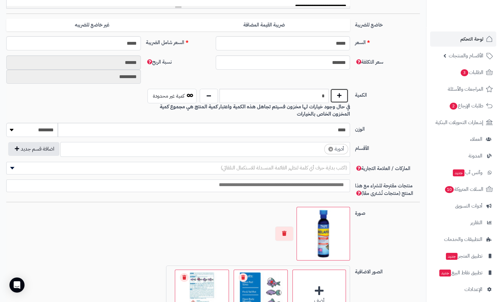
click at [336, 95] on button "button" at bounding box center [339, 95] width 18 height 14
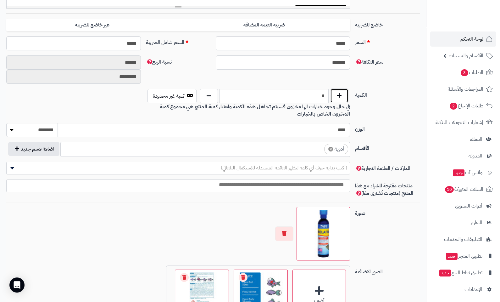
click at [336, 95] on button "button" at bounding box center [339, 95] width 18 height 14
type input "**"
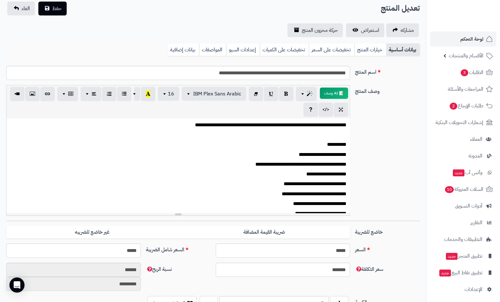
scroll to position [0, 0]
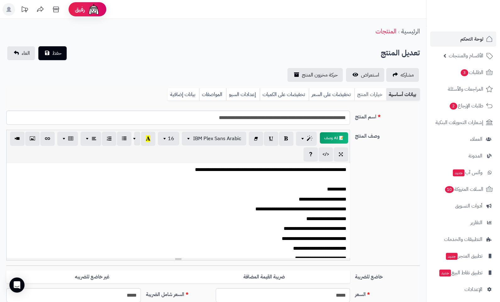
click at [370, 94] on link "خيارات المنتج" at bounding box center [371, 94] width 32 height 13
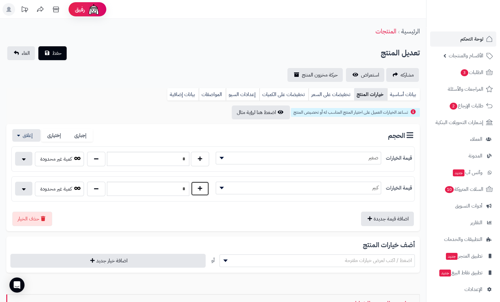
click at [194, 185] on button "button" at bounding box center [200, 188] width 18 height 14
type input "*"
click at [402, 94] on link "بيانات أساسية" at bounding box center [403, 94] width 33 height 13
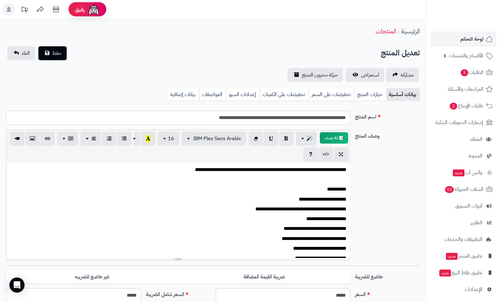
scroll to position [375, 0]
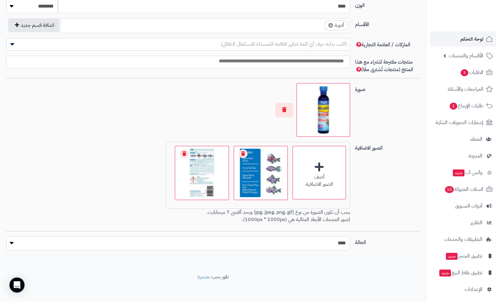
click at [344, 241] on select "***** ****" at bounding box center [178, 243] width 344 height 14
select select "*"
click at [6, 236] on select "***** ****" at bounding box center [178, 243] width 344 height 14
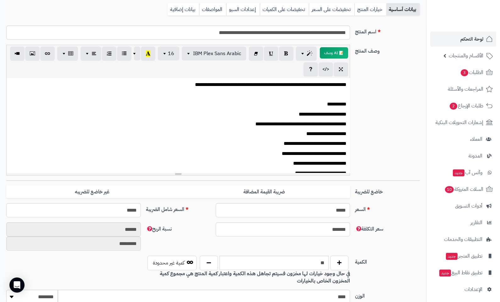
scroll to position [0, 0]
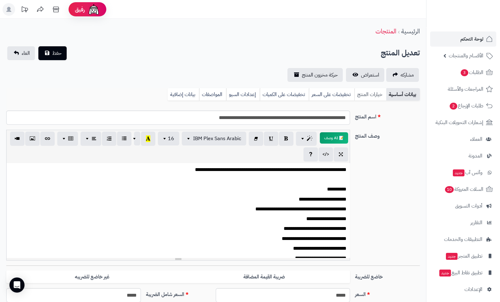
click at [373, 94] on link "خيارات المنتج" at bounding box center [371, 94] width 32 height 13
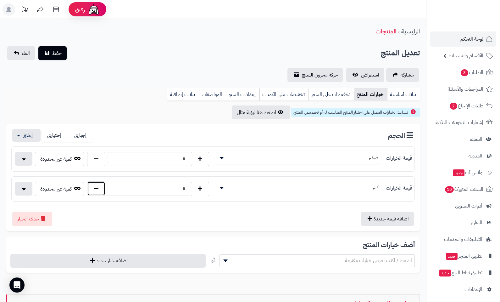
click at [96, 189] on button "button" at bounding box center [96, 188] width 18 height 14
click at [96, 190] on button "button" at bounding box center [96, 188] width 18 height 14
type input "*"
click at [408, 96] on link "بيانات أساسية" at bounding box center [403, 94] width 33 height 13
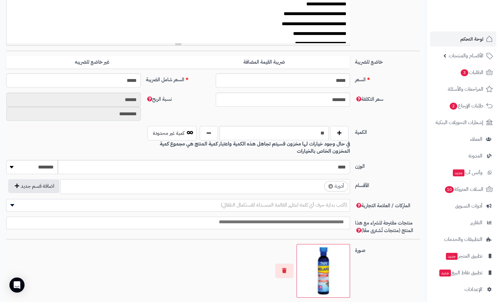
scroll to position [252, 0]
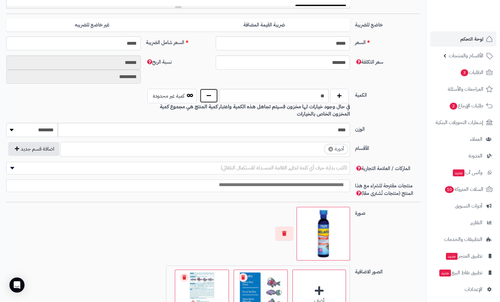
click at [207, 96] on button "button" at bounding box center [209, 95] width 18 height 14
type input "*"
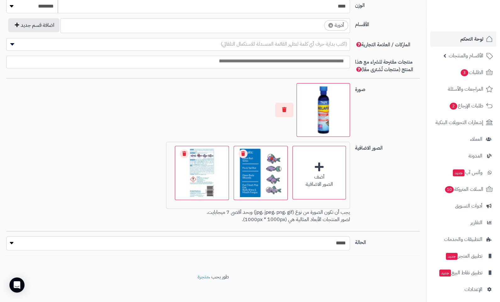
scroll to position [0, 0]
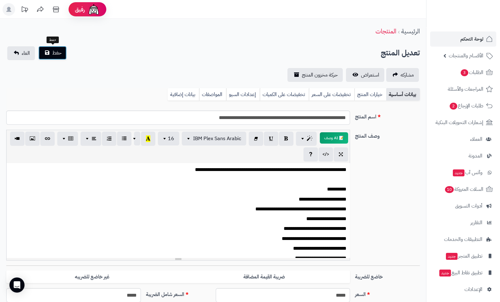
click at [58, 55] on span "حفظ" at bounding box center [56, 53] width 9 height 8
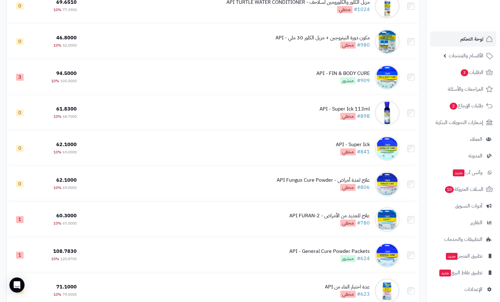
scroll to position [483, 0]
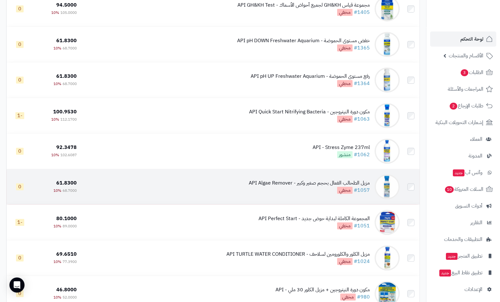
click at [308, 183] on div "مزيل الطحالب الفعال بحجم صغير وكبير - API Algae Remover" at bounding box center [309, 182] width 121 height 7
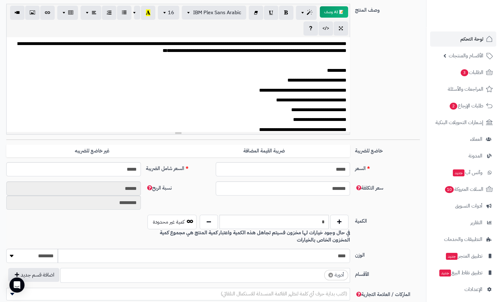
scroll to position [252, 0]
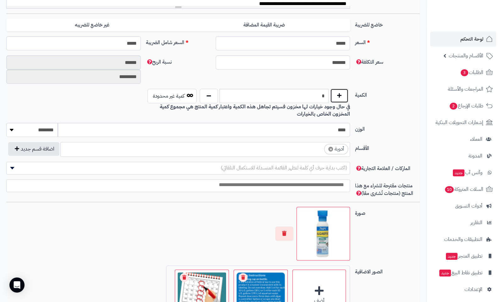
click at [342, 90] on button "button" at bounding box center [339, 95] width 18 height 14
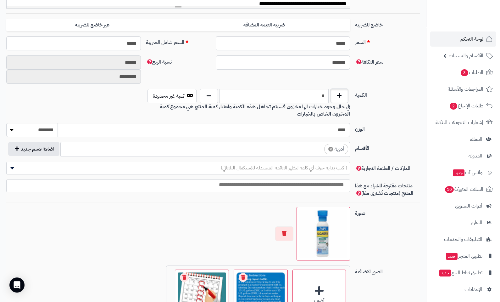
type input "*"
click at [385, 102] on div "الكمية * كمية غير محدودة في حال وجود خيارات لها مخزون فسيتم تجاهل هذه الكمية وا…" at bounding box center [213, 106] width 419 height 34
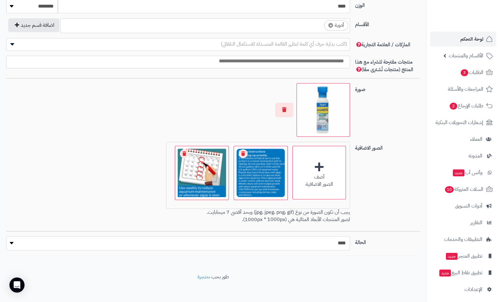
click at [338, 236] on select "***** ****" at bounding box center [178, 243] width 344 height 14
select select "*"
click at [6, 236] on select "***** ****" at bounding box center [178, 243] width 344 height 14
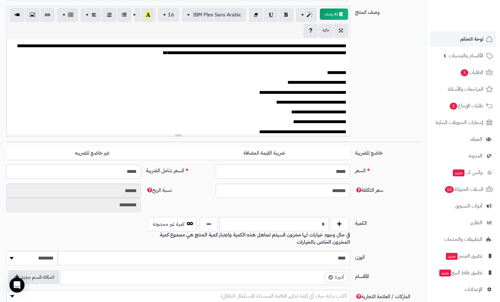
scroll to position [0, 0]
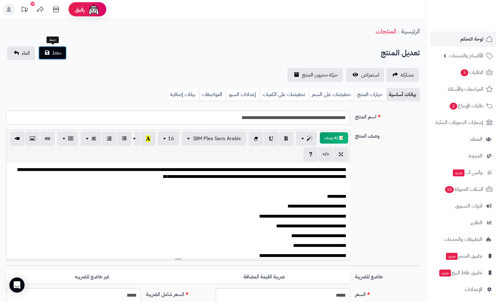
click at [62, 55] on button "حفظ" at bounding box center [52, 53] width 28 height 14
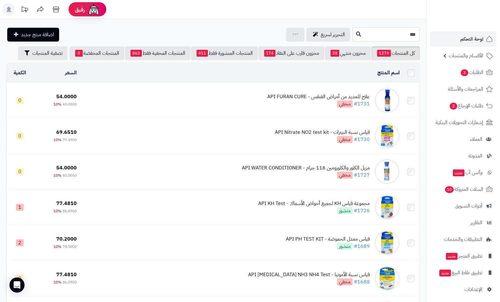
click at [385, 33] on input "***" at bounding box center [386, 34] width 67 height 14
type input "****"
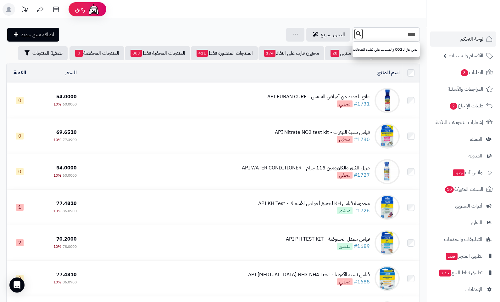
click at [356, 34] on icon at bounding box center [358, 33] width 5 height 5
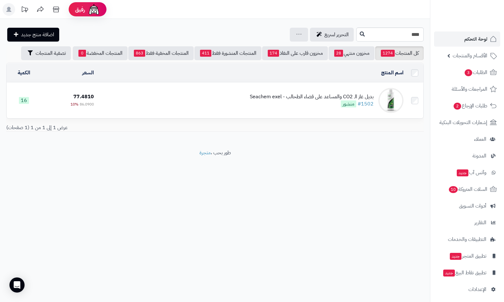
click at [344, 94] on div "بديل غاز الـ CO2 والمساعد على قضاء الطحالب - Seachem exel" at bounding box center [312, 96] width 124 height 7
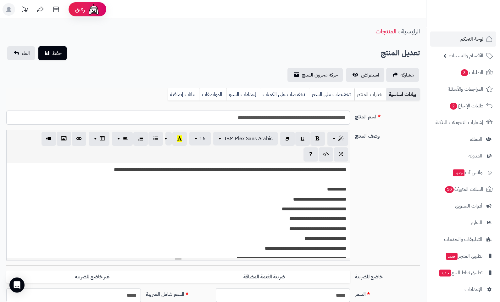
scroll to position [122, 0]
click at [366, 94] on link "خيارات المنتج" at bounding box center [371, 94] width 32 height 13
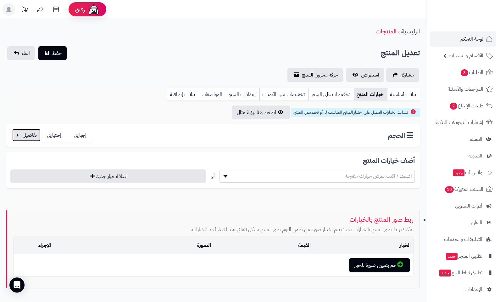
click at [24, 135] on button "button" at bounding box center [26, 135] width 28 height 13
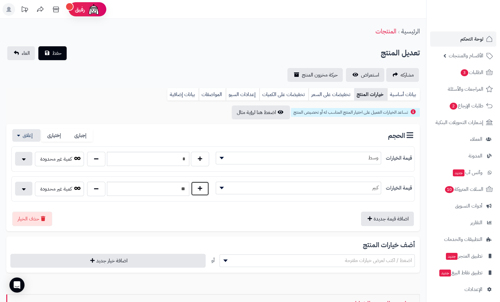
click at [198, 191] on button "button" at bounding box center [200, 188] width 18 height 14
type input "**"
click at [197, 160] on button "button" at bounding box center [200, 158] width 18 height 14
type input "*"
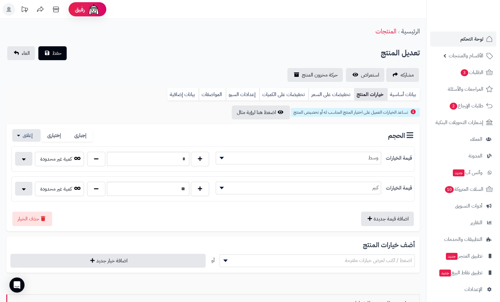
click at [406, 87] on div "**********" at bounding box center [213, 205] width 426 height 372
click at [405, 93] on link "بيانات أساسية" at bounding box center [403, 94] width 33 height 13
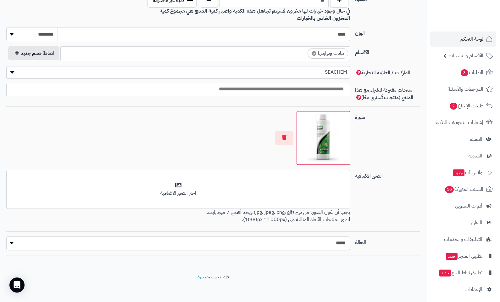
scroll to position [222, 0]
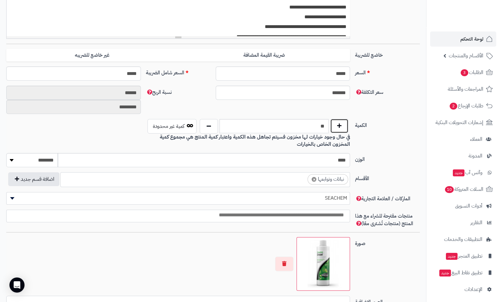
click at [335, 123] on button "button" at bounding box center [339, 126] width 18 height 14
type input "**"
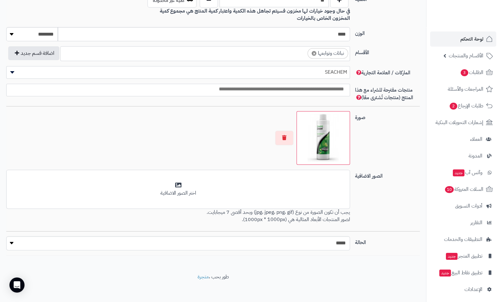
scroll to position [0, 0]
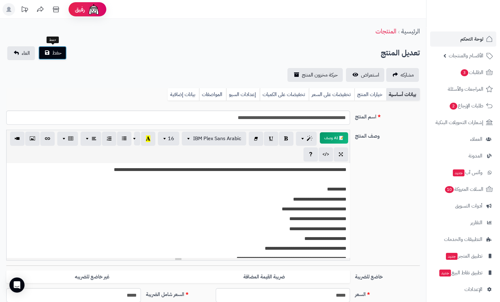
click at [65, 55] on button "حفظ" at bounding box center [52, 53] width 28 height 14
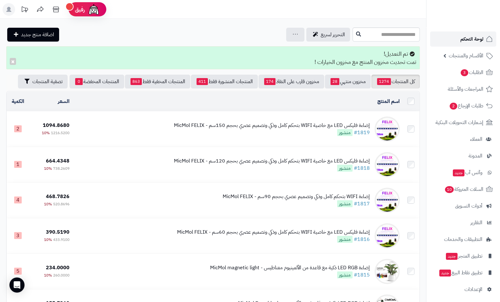
click at [470, 39] on span "لوحة التحكم" at bounding box center [472, 39] width 23 height 9
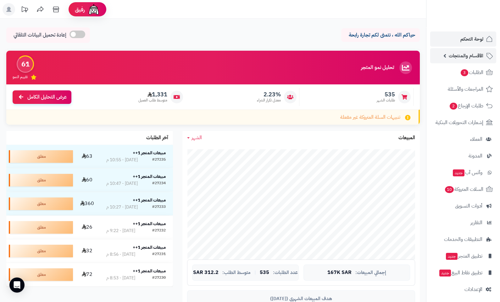
click at [477, 53] on span "الأقسام والمنتجات" at bounding box center [466, 55] width 35 height 9
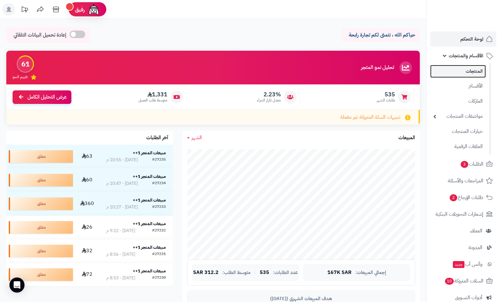
click at [470, 72] on link "المنتجات" at bounding box center [458, 71] width 56 height 13
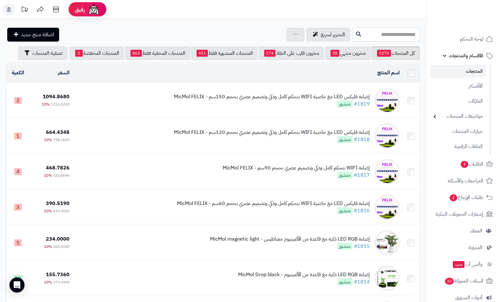
click at [386, 36] on input "text" at bounding box center [386, 34] width 67 height 14
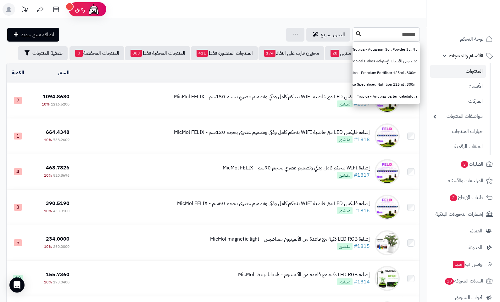
type input "*******"
click at [356, 34] on icon at bounding box center [358, 33] width 5 height 5
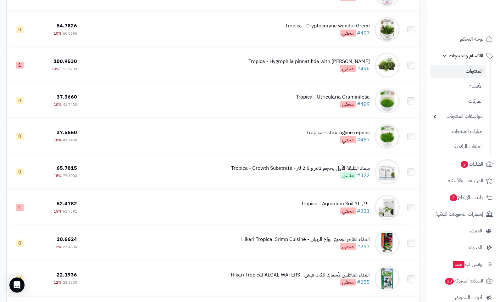
scroll to position [6420, 0]
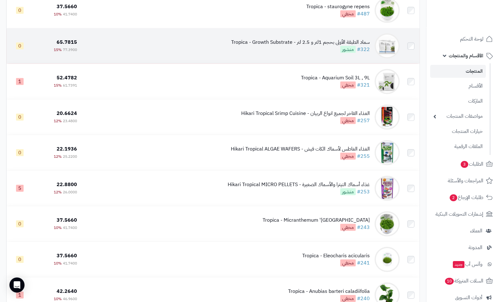
click at [298, 46] on div "سماد الطبقة الأولى بحجم 1لتر و 2.5 لتر - Tropica - Growth Substrate" at bounding box center [300, 42] width 139 height 7
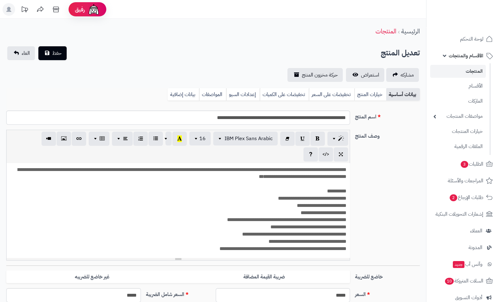
scroll to position [28, 0]
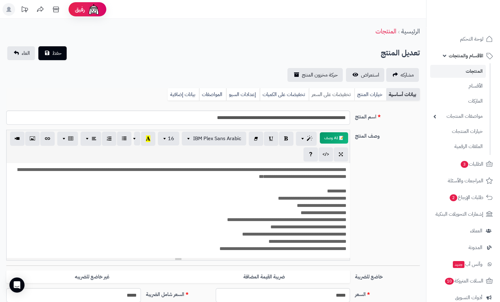
click at [342, 90] on link "تخفيضات على السعر" at bounding box center [332, 94] width 46 height 13
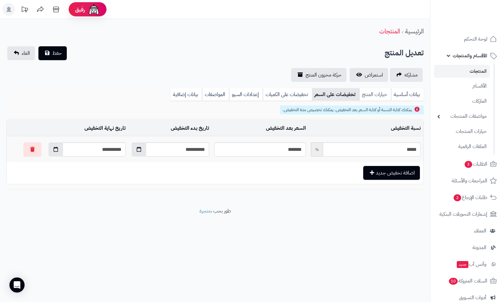
click at [370, 93] on link "خيارات المنتج" at bounding box center [375, 94] width 32 height 13
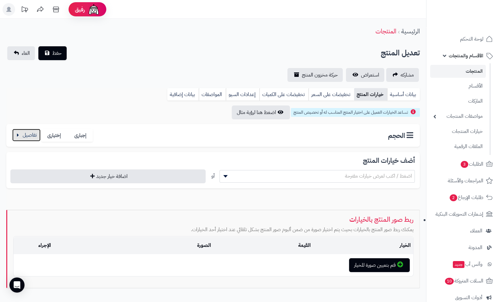
click at [28, 136] on button "button" at bounding box center [26, 135] width 28 height 13
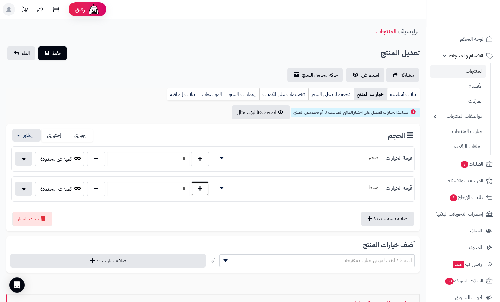
click at [206, 186] on button "button" at bounding box center [200, 188] width 18 height 14
click at [206, 185] on button "button" at bounding box center [200, 188] width 18 height 14
type input "*"
click at [200, 161] on button "button" at bounding box center [200, 158] width 18 height 14
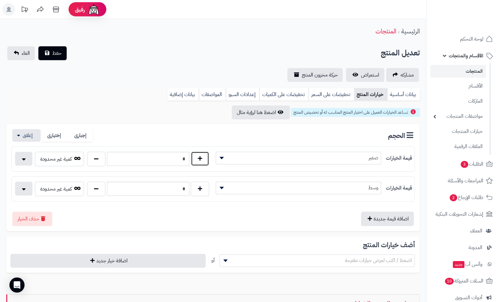
click at [200, 161] on button "button" at bounding box center [200, 158] width 18 height 14
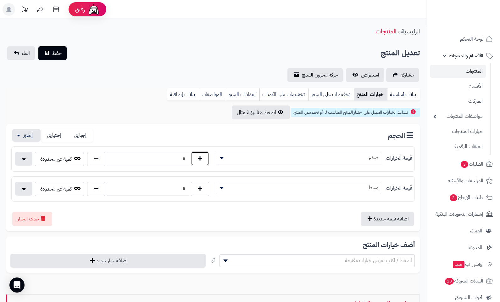
click at [200, 161] on button "button" at bounding box center [200, 158] width 18 height 14
type input "**"
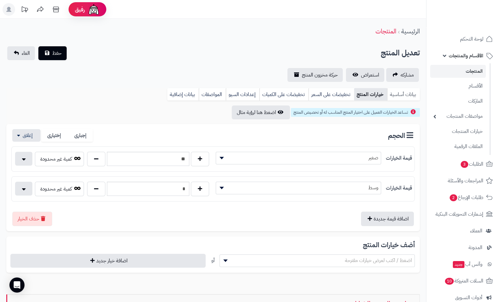
click at [408, 94] on link "بيانات أساسية" at bounding box center [403, 94] width 33 height 13
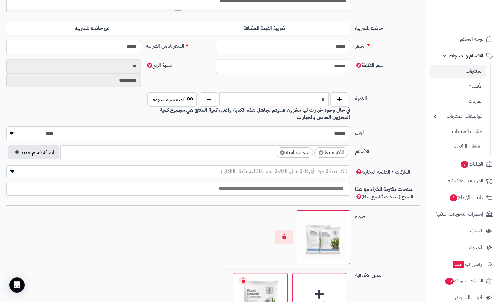
scroll to position [252, 0]
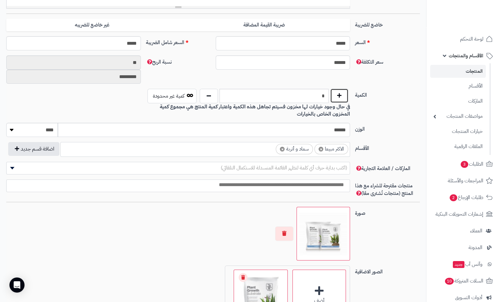
click at [333, 92] on button "button" at bounding box center [339, 95] width 18 height 14
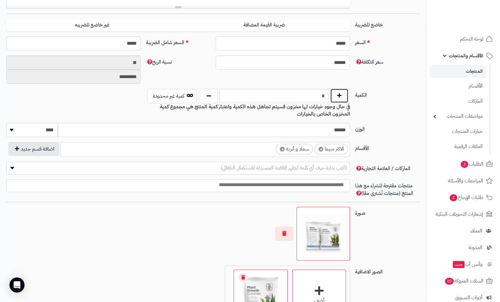
click at [333, 92] on button "button" at bounding box center [339, 95] width 18 height 14
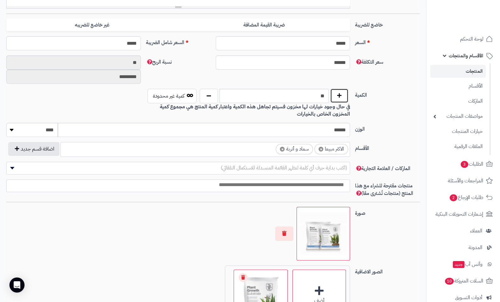
click at [333, 92] on button "button" at bounding box center [339, 95] width 18 height 14
click at [375, 96] on label "الكمية" at bounding box center [388, 94] width 70 height 10
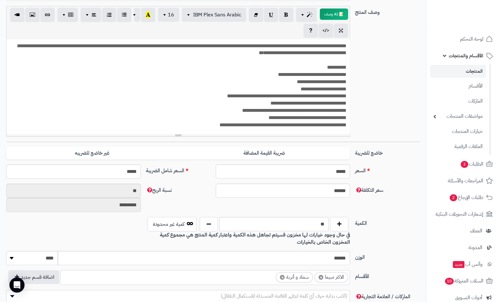
scroll to position [250, 0]
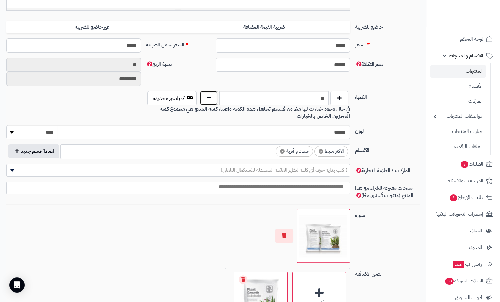
click at [210, 99] on button "button" at bounding box center [209, 98] width 18 height 14
type input "*"
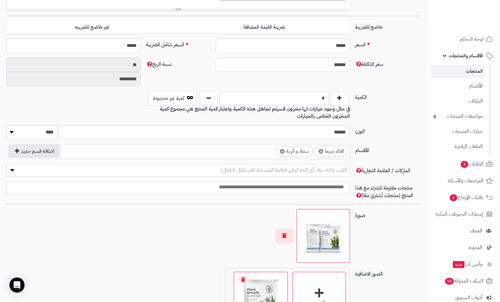
scroll to position [0, 0]
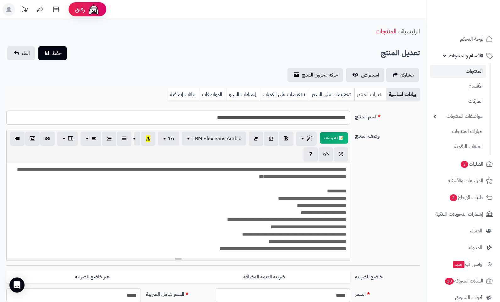
click at [364, 93] on link "خيارات المنتج" at bounding box center [371, 94] width 32 height 13
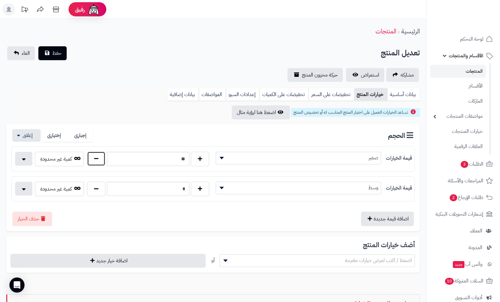
click at [102, 162] on button "button" at bounding box center [96, 158] width 18 height 14
type input "*"
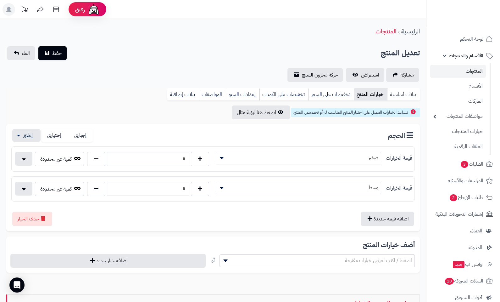
click at [404, 98] on link "بيانات أساسية" at bounding box center [403, 94] width 33 height 13
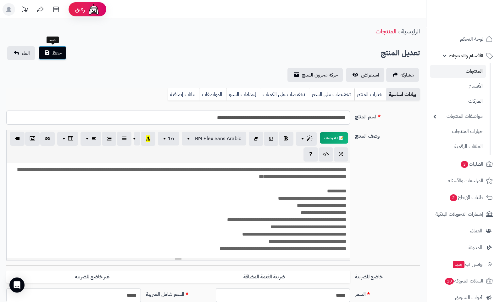
click at [64, 55] on button "حفظ" at bounding box center [52, 53] width 28 height 14
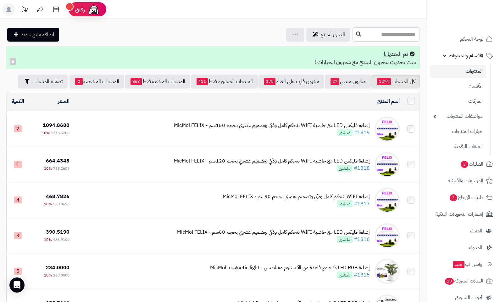
click at [385, 31] on input "text" at bounding box center [386, 34] width 67 height 14
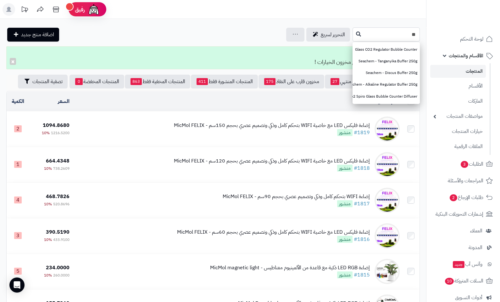
type input "*"
type input "*****"
click at [356, 34] on icon at bounding box center [358, 33] width 5 height 5
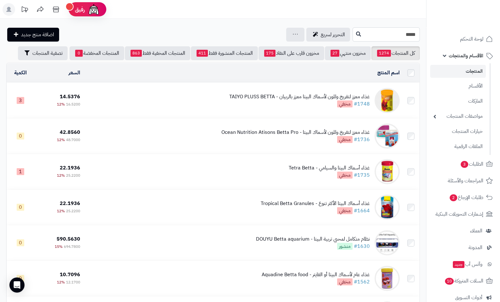
click at [394, 34] on input "*****" at bounding box center [386, 34] width 67 height 14
type input "*"
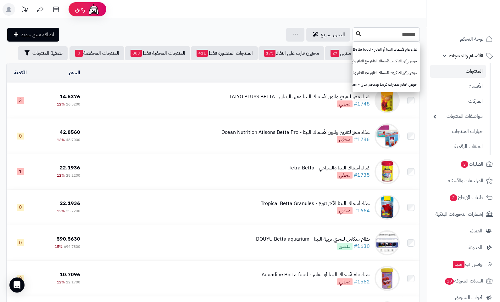
type input "*******"
click at [356, 34] on icon at bounding box center [358, 33] width 5 height 5
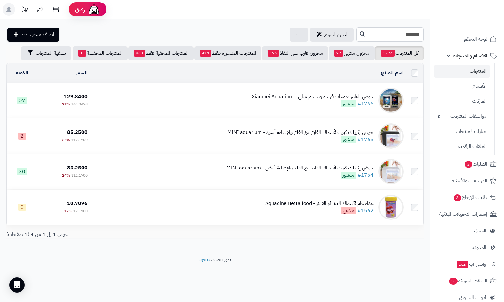
click at [391, 29] on input "*******" at bounding box center [389, 34] width 67 height 14
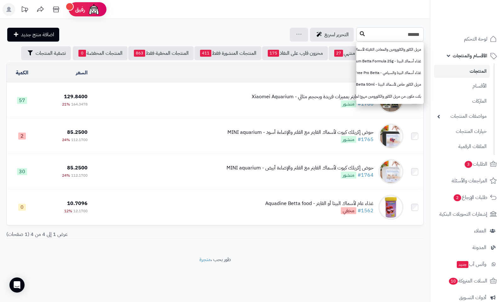
type input "******"
click at [357, 35] on button at bounding box center [361, 34] width 9 height 12
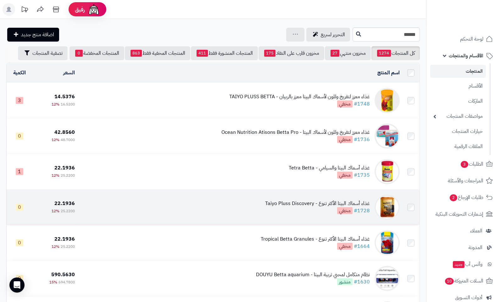
click at [325, 199] on td "غذاء أسماك البيتا الأكثر تنوع - Taiyo Pluss Discovery #1728 مخفي" at bounding box center [239, 206] width 325 height 35
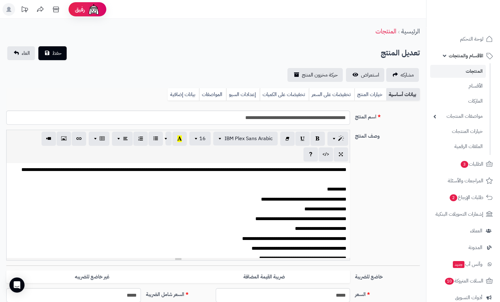
scroll to position [126, 0]
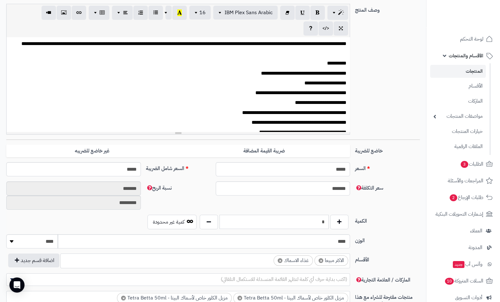
click at [324, 220] on input "*" at bounding box center [274, 222] width 109 height 14
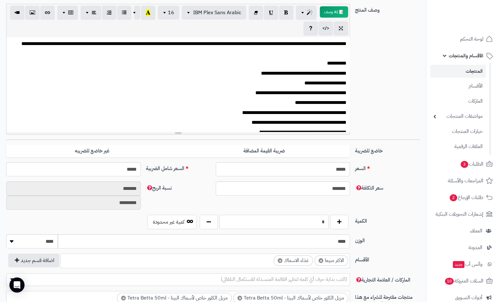
click at [324, 220] on input "*" at bounding box center [274, 222] width 109 height 14
type input "**"
click at [373, 206] on div "سعر التكلفة ******* نسبة الربح ******* *********" at bounding box center [213, 197] width 419 height 33
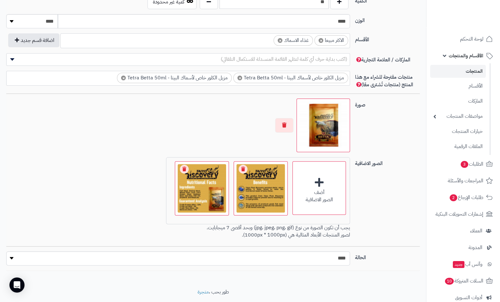
scroll to position [361, 0]
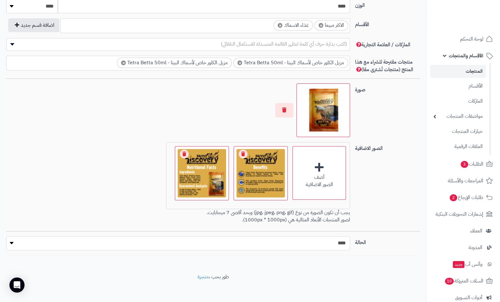
click at [333, 240] on select "***** ****" at bounding box center [178, 243] width 344 height 14
select select "*"
click at [6, 236] on select "***** ****" at bounding box center [178, 243] width 344 height 14
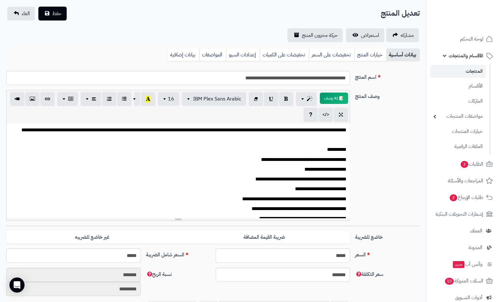
scroll to position [0, 0]
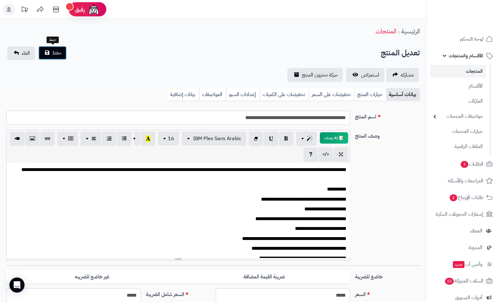
click at [61, 54] on button "حفظ" at bounding box center [52, 53] width 28 height 14
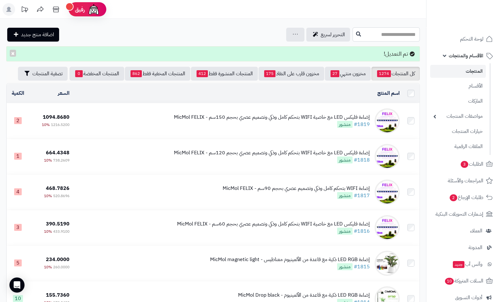
click at [375, 33] on input "text" at bounding box center [386, 34] width 67 height 14
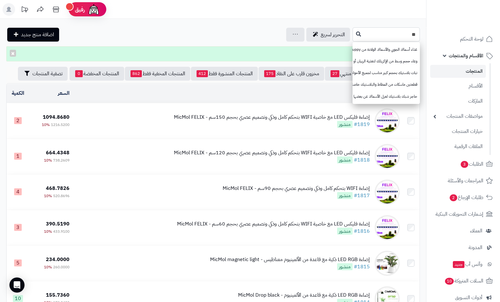
type input "*"
type input "****"
click at [356, 32] on icon at bounding box center [358, 33] width 5 height 5
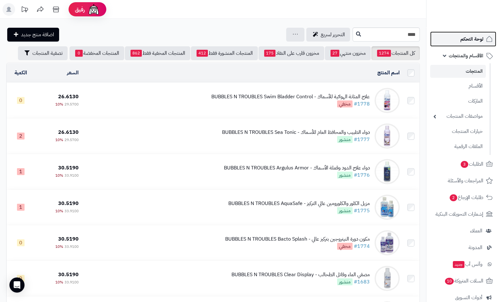
click at [462, 40] on span "لوحة التحكم" at bounding box center [472, 39] width 23 height 9
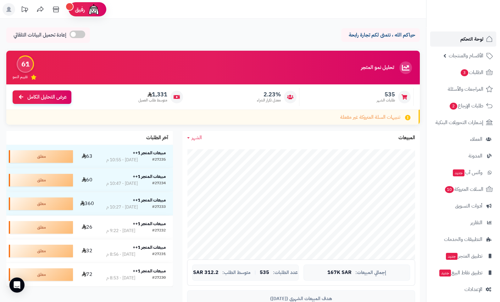
click at [465, 42] on span "لوحة التحكم" at bounding box center [472, 39] width 23 height 9
